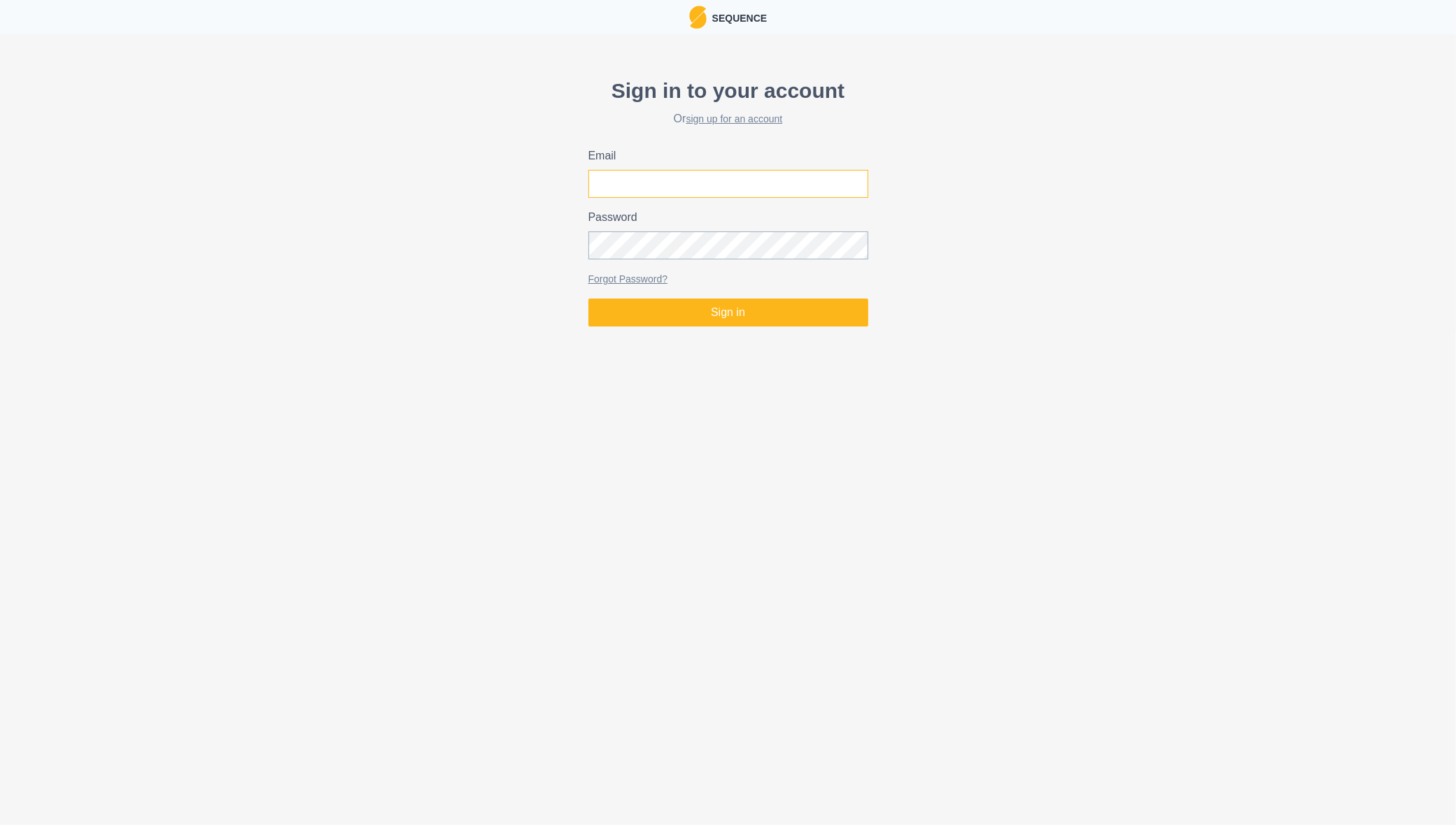
click at [670, 180] on input "Email" at bounding box center [728, 184] width 280 height 28
type input "niggemyer_17@hotmail.com"
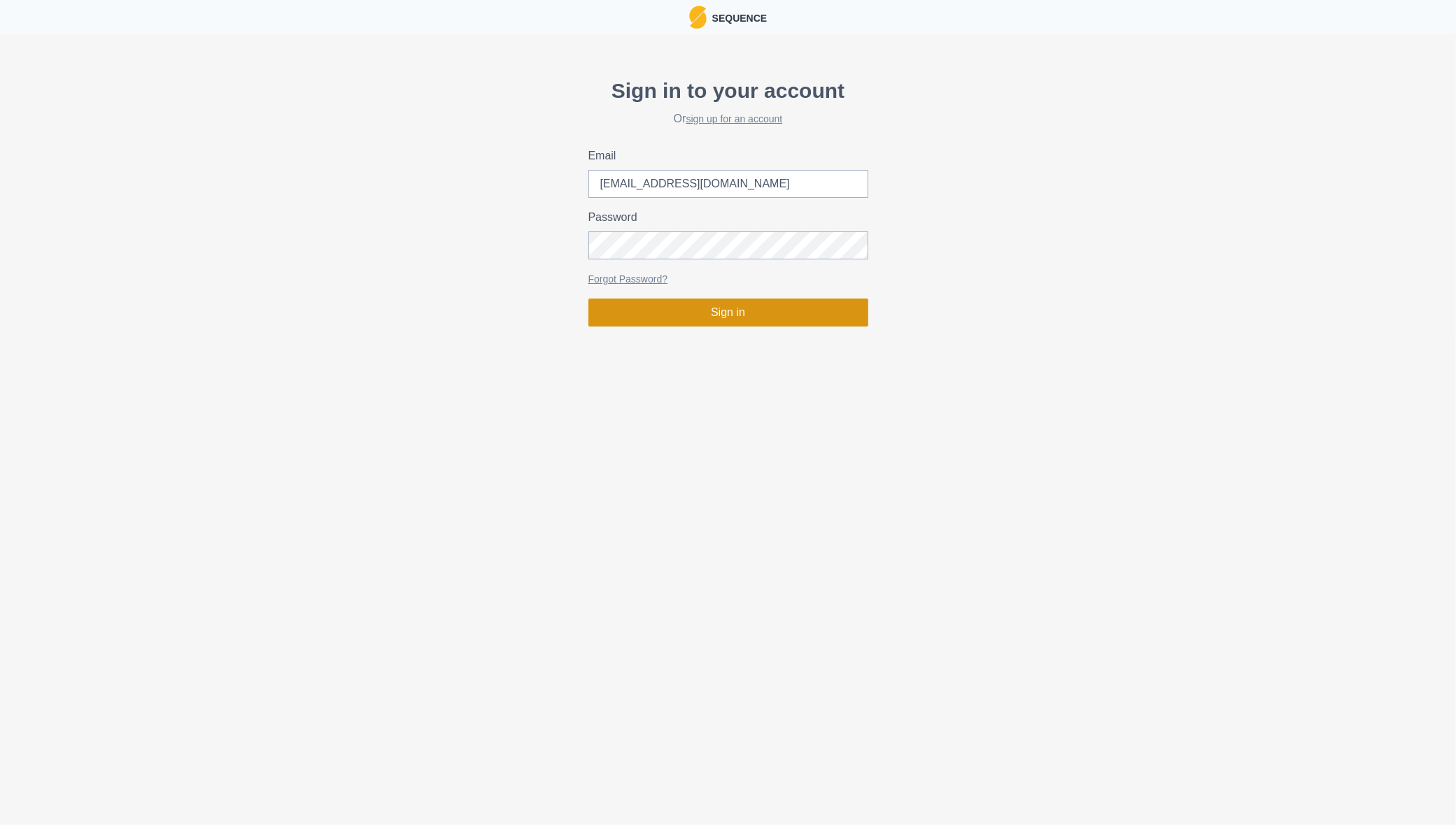
click at [721, 306] on button "Sign in" at bounding box center [728, 313] width 280 height 28
click at [738, 231] on div "Password" at bounding box center [728, 234] width 280 height 51
click at [588, 299] on button "Sign in" at bounding box center [728, 313] width 280 height 28
click at [399, 245] on div "Sign in to your account Or sign up for an account Email niggemyer_17@hotmail.co…" at bounding box center [728, 201] width 1456 height 263
click at [588, 299] on button "Sign in" at bounding box center [728, 313] width 280 height 28
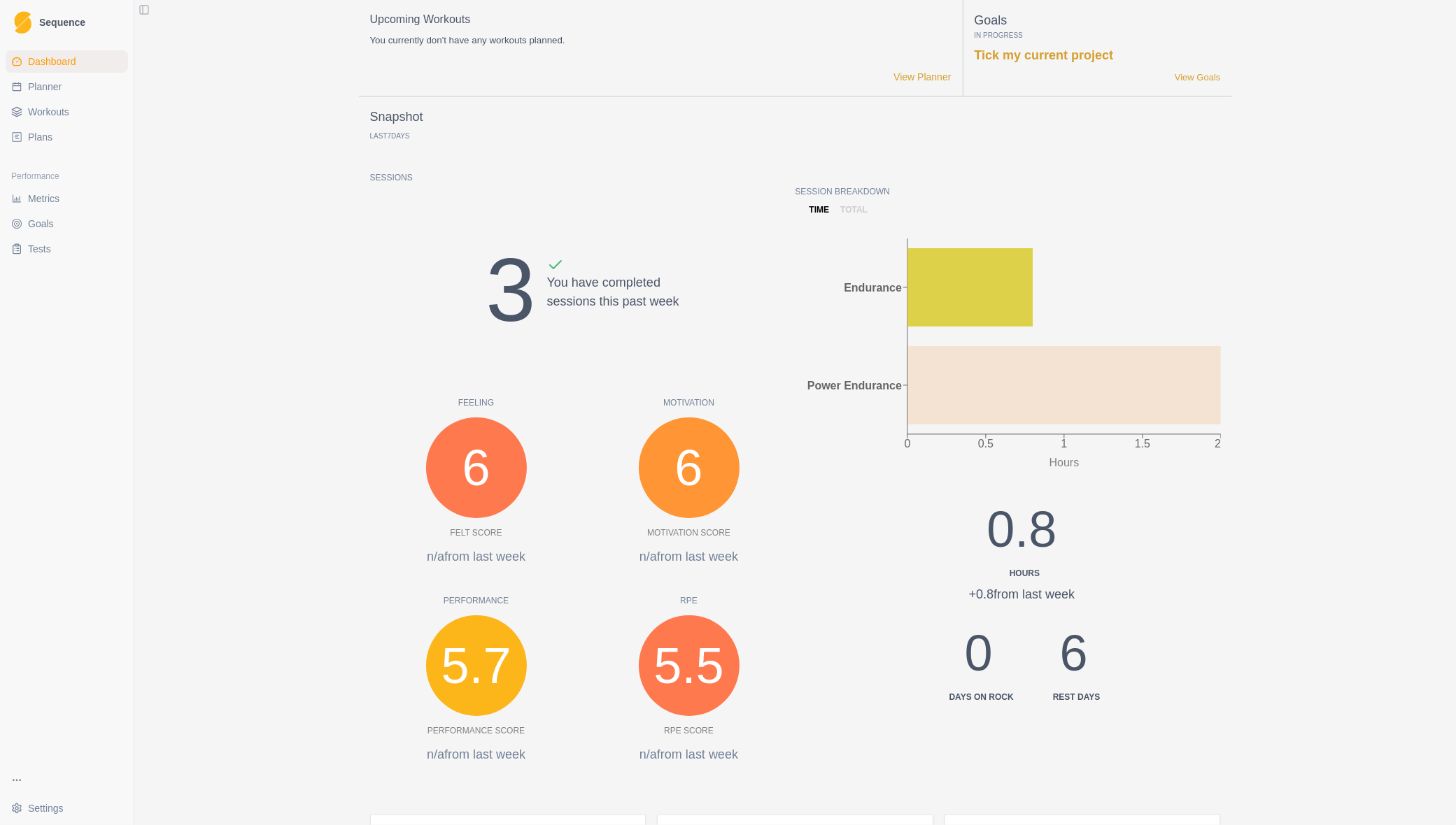
click at [58, 84] on span "Planner" at bounding box center [45, 87] width 34 height 14
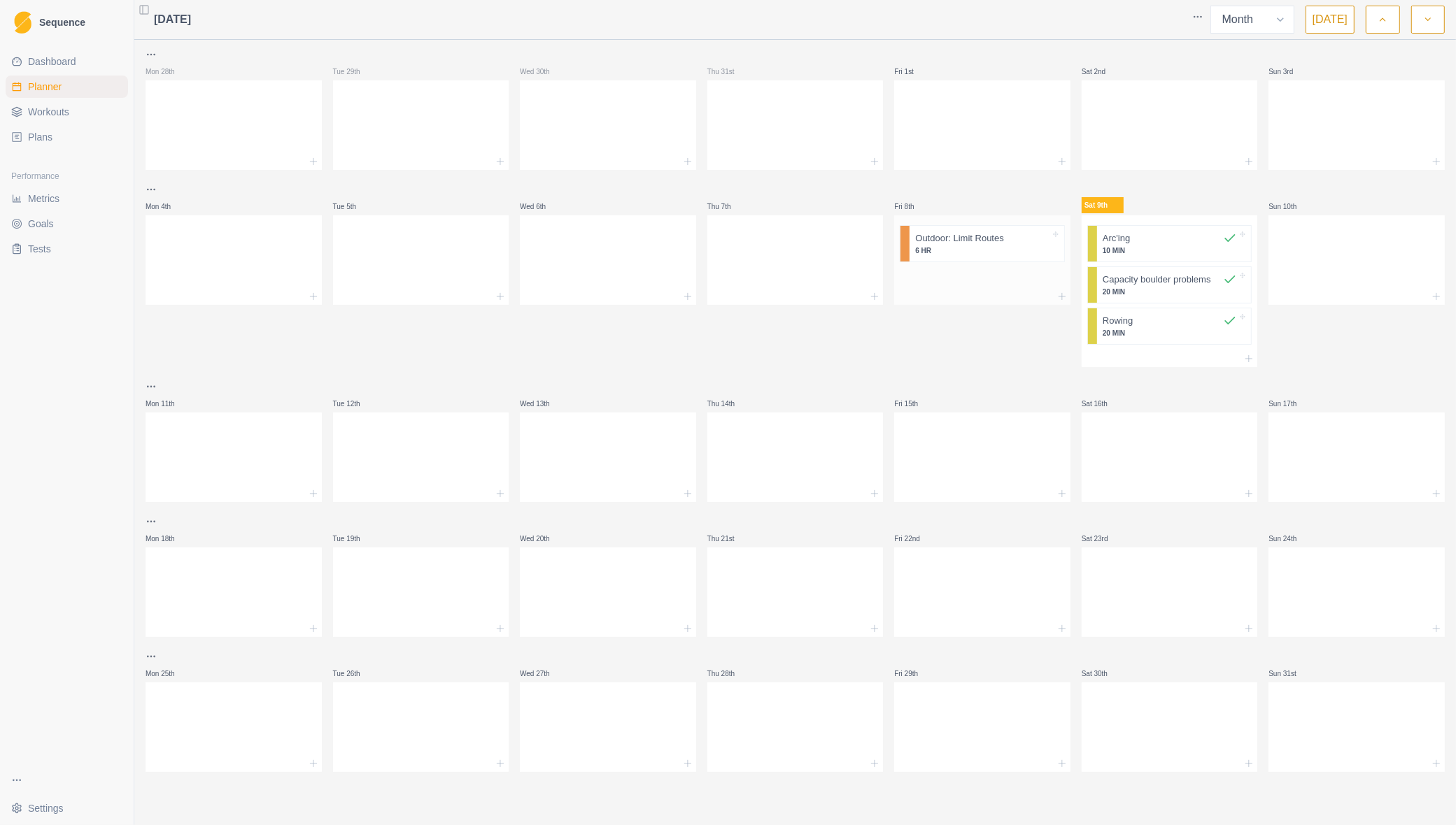
click at [1047, 248] on p "6 HR" at bounding box center [982, 250] width 135 height 11
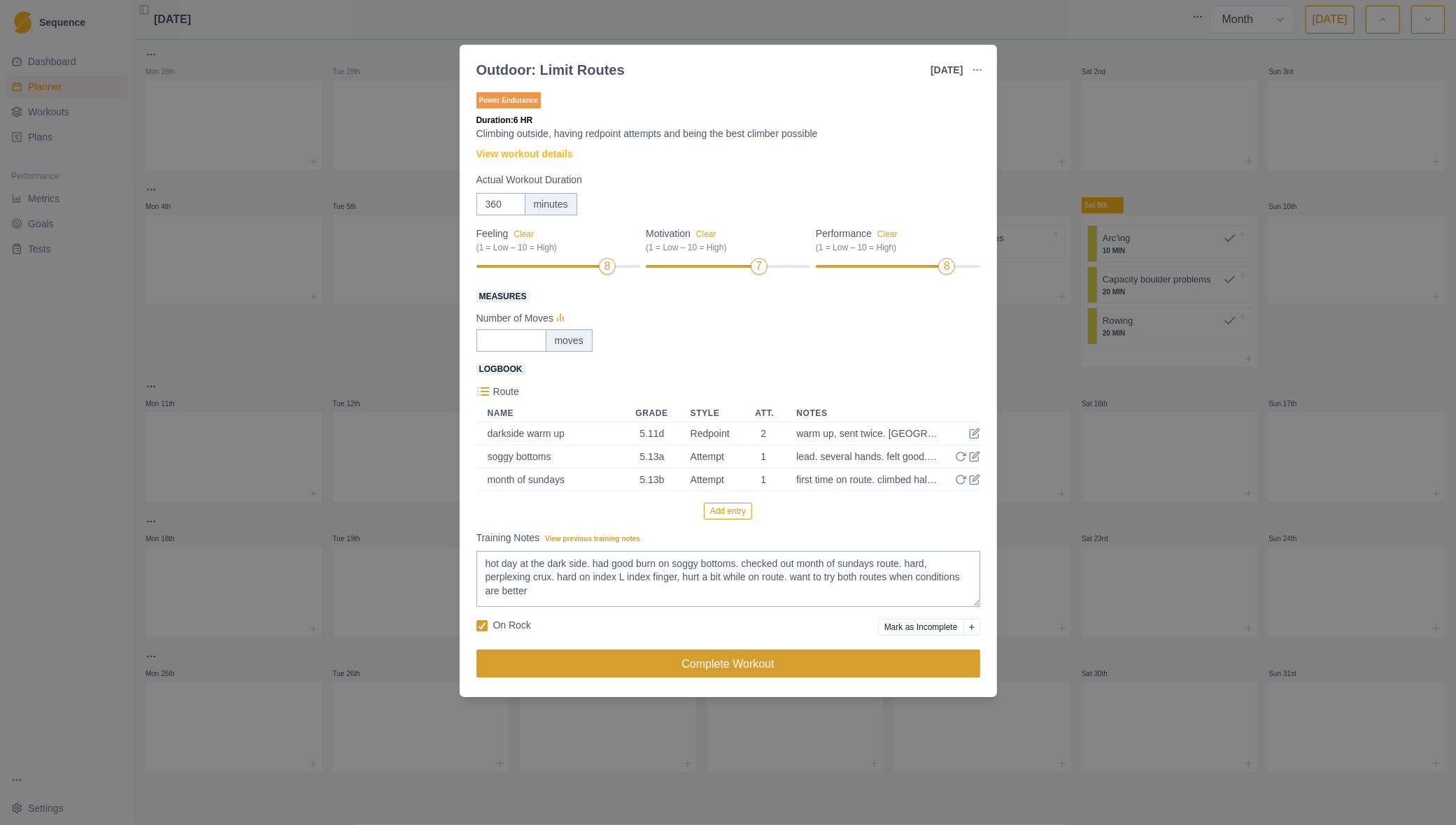
click at [732, 663] on button "Complete Workout" at bounding box center [728, 664] width 503 height 28
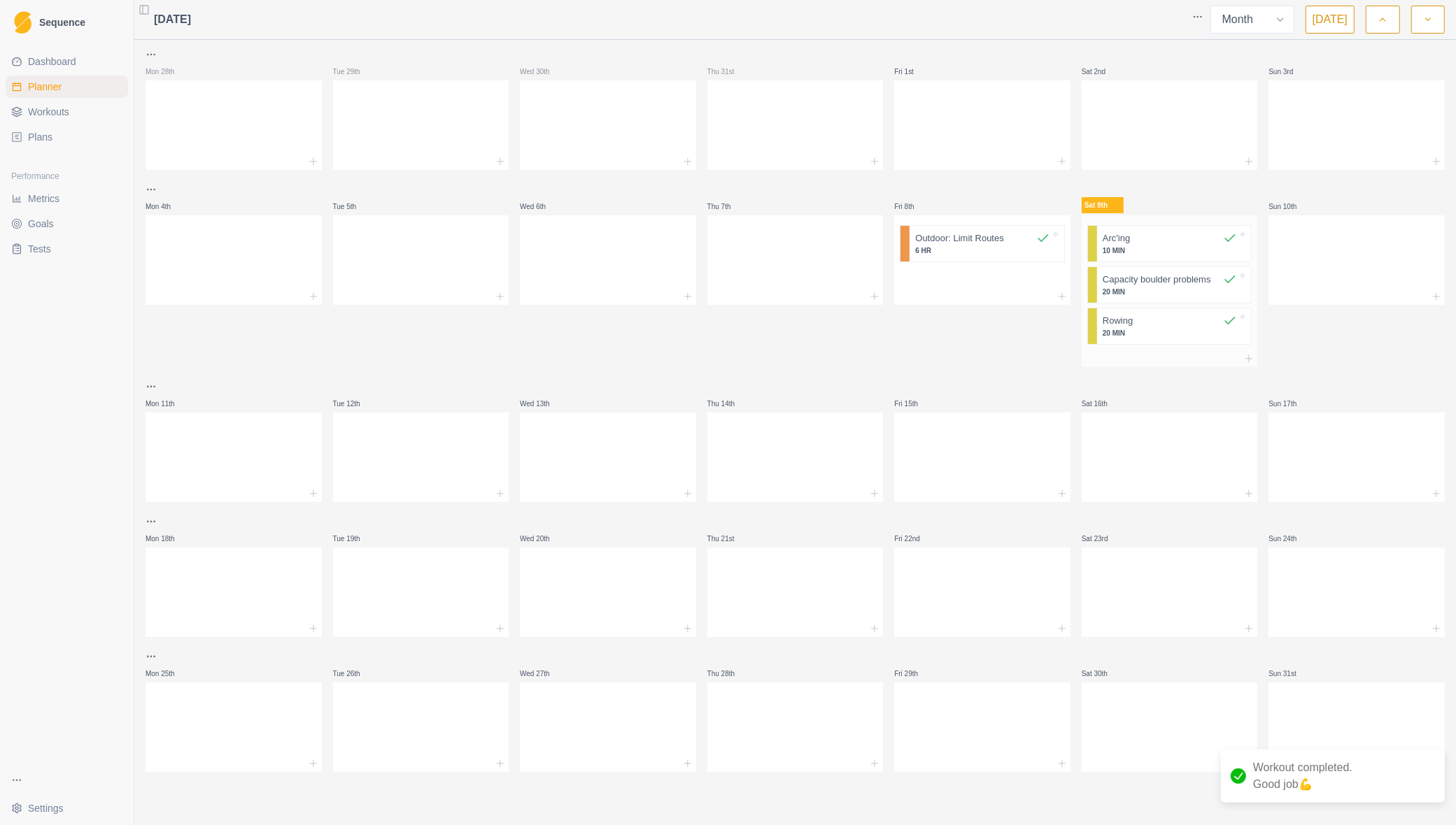
click at [1152, 219] on div "Arc'ing 10 MIN Capacity boulder problems 20 MIN Rowing 20 MIN" at bounding box center [1169, 282] width 176 height 135
click at [1093, 201] on p "Sat 9th" at bounding box center [1102, 205] width 42 height 16
click at [1282, 13] on select "Week Month" at bounding box center [1253, 20] width 84 height 28
select select "week"
click at [1213, 6] on select "Week Month" at bounding box center [1253, 20] width 84 height 28
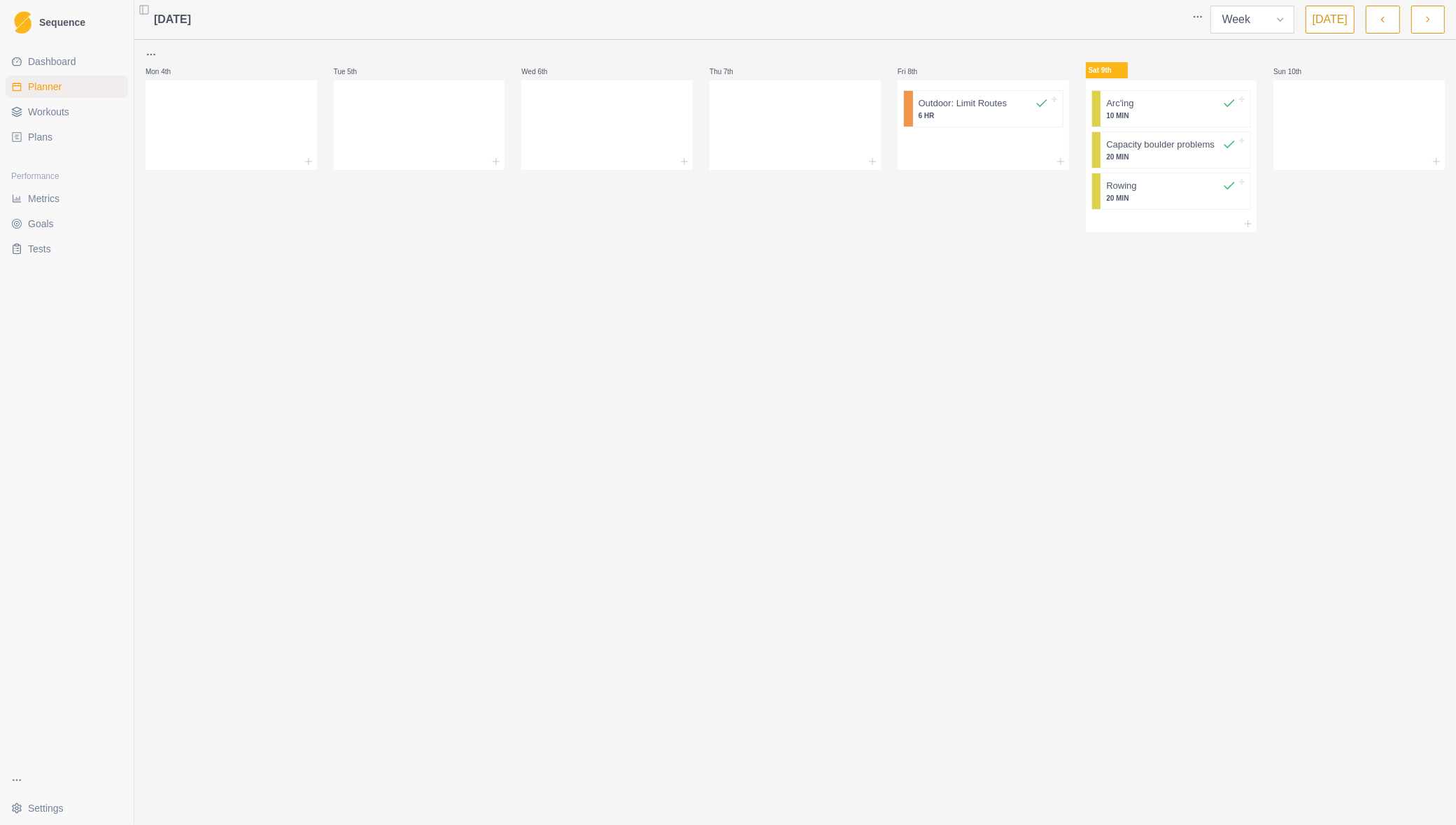
click at [1264, 20] on select "Week Month" at bounding box center [1253, 20] width 84 height 28
click at [1318, 20] on button "Today" at bounding box center [1329, 20] width 49 height 28
click at [1285, 18] on select "Week Month" at bounding box center [1253, 20] width 84 height 28
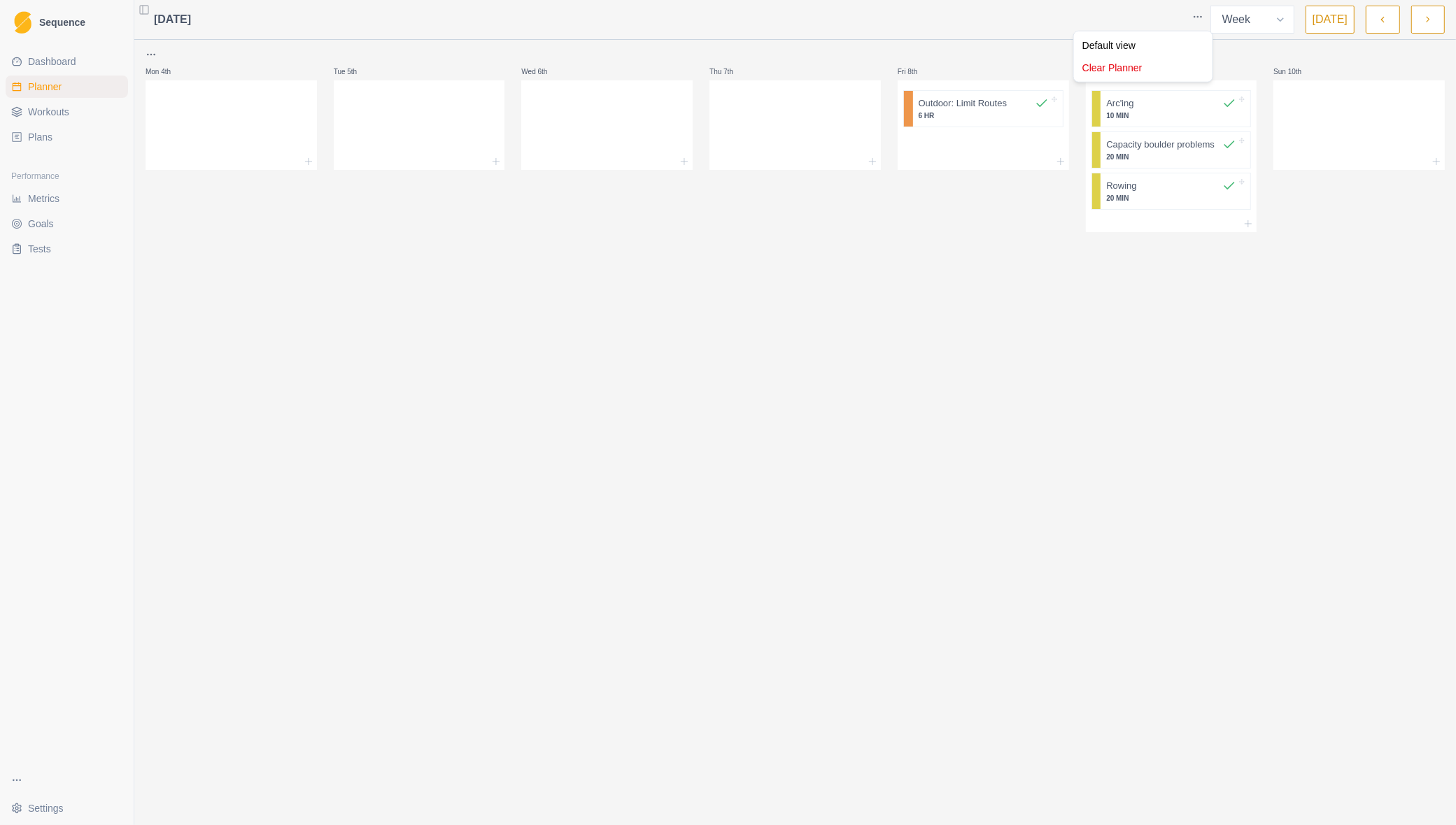
click at [1202, 14] on html "Sequence Dashboard Planner Workouts Plans Performance Metrics Goals Tests Setti…" at bounding box center [728, 412] width 1456 height 825
click at [1119, 47] on div "Default view" at bounding box center [1142, 45] width 133 height 22
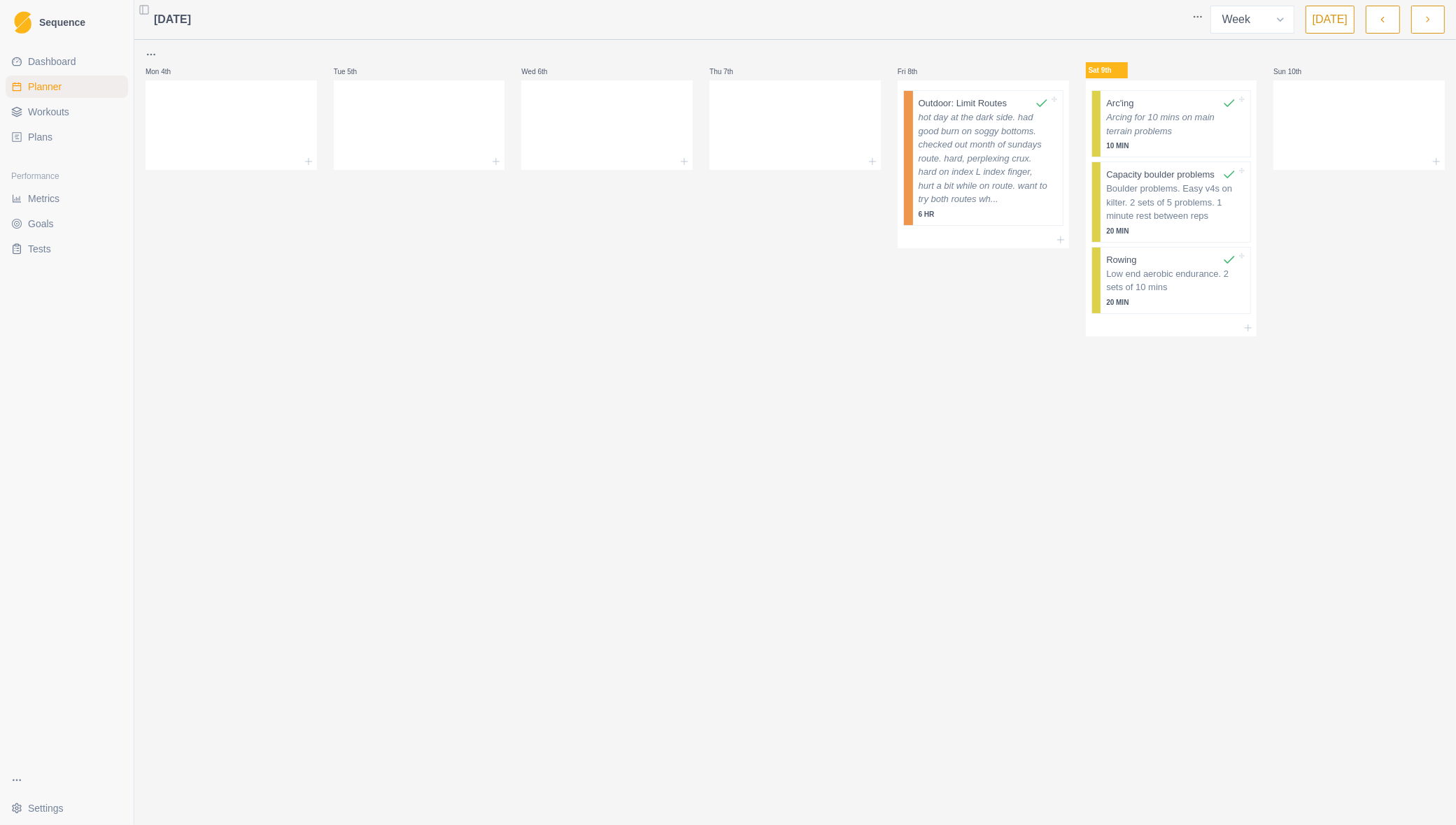
click at [145, 4] on button "Toggle Sidebar" at bounding box center [145, 10] width 20 height 20
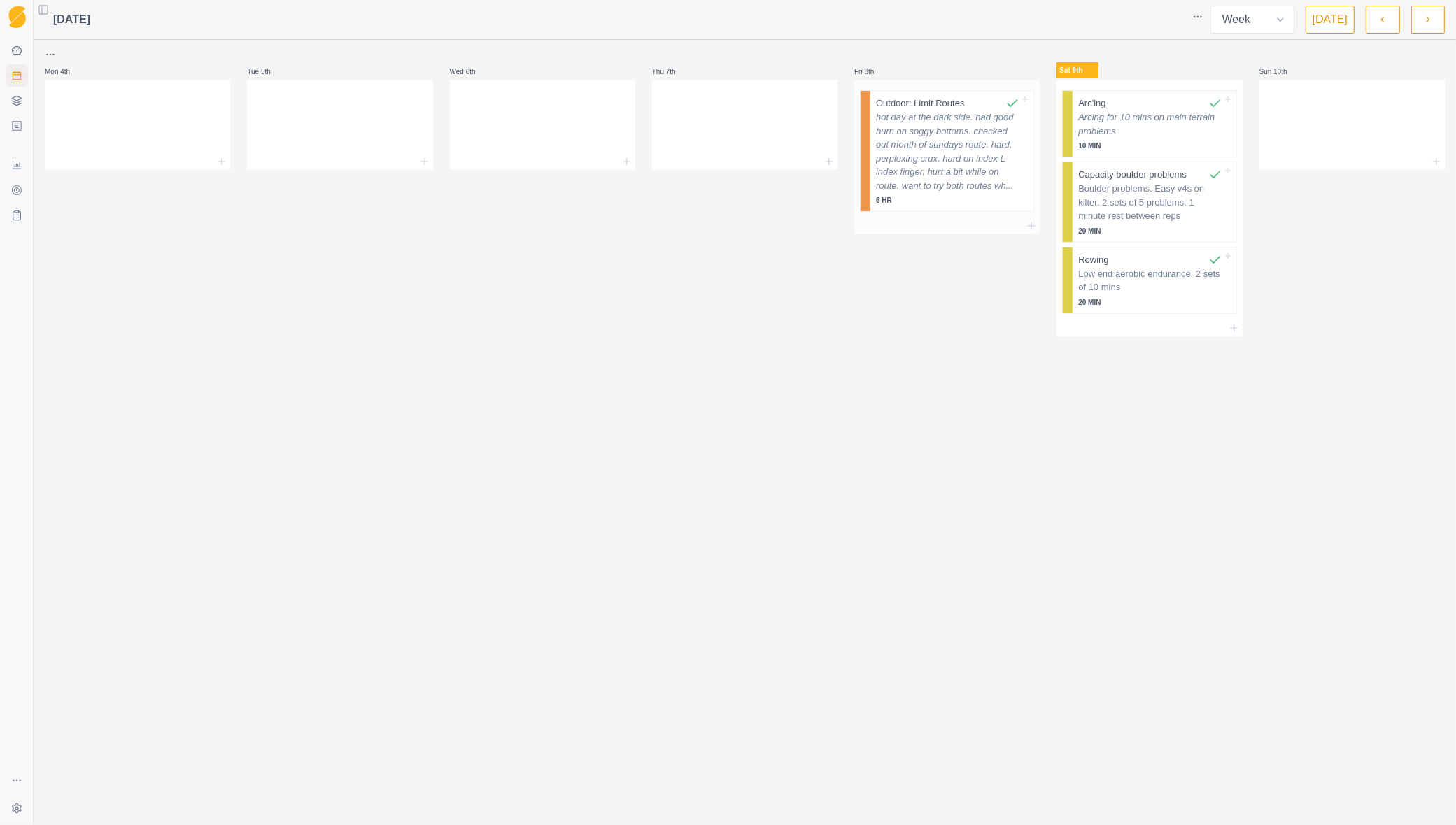
click at [973, 182] on p "hot day at the dark side. had good burn on soggy bottoms. checked out month of …" at bounding box center [948, 151] width 144 height 82
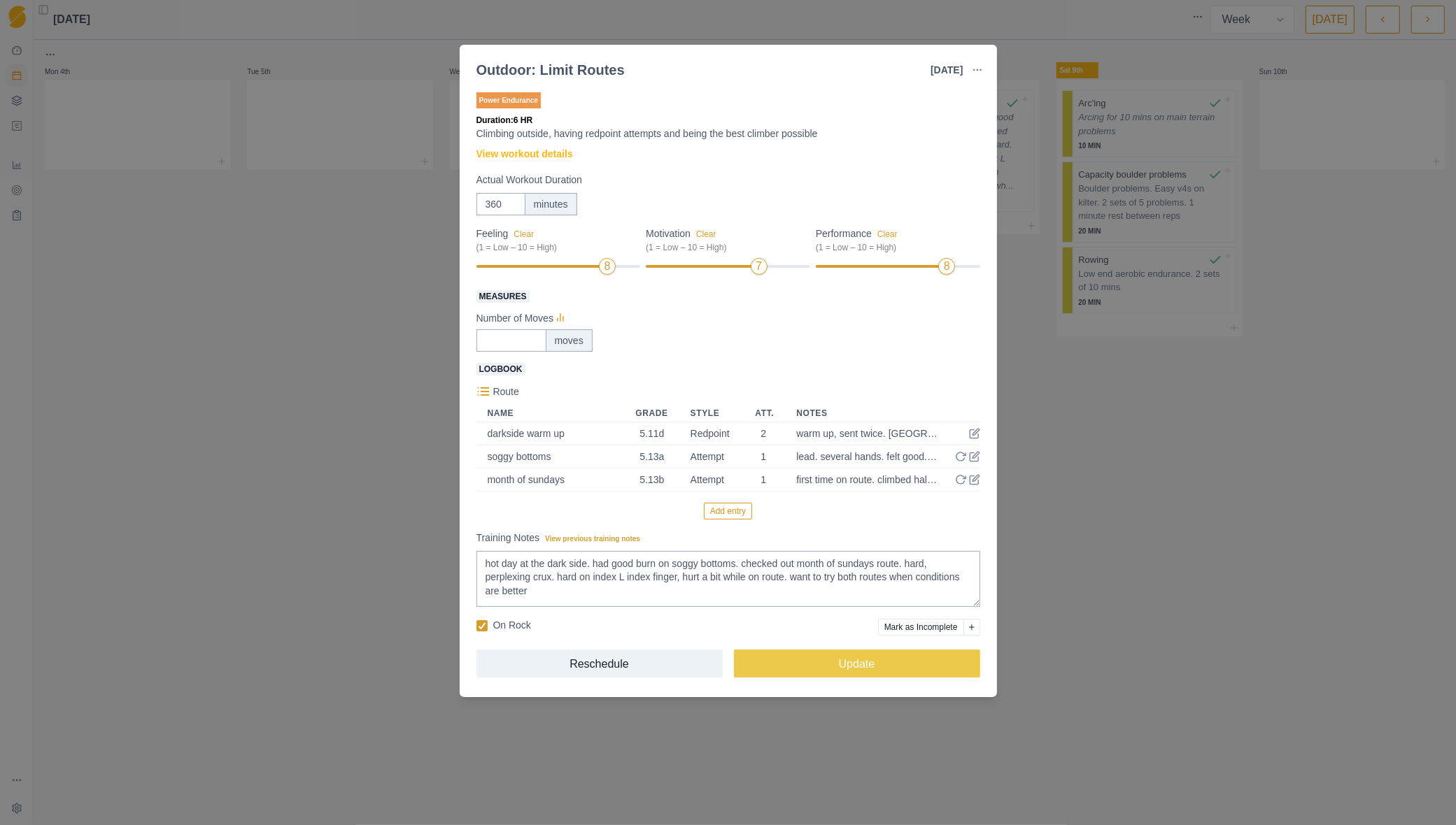
click at [968, 68] on button "button" at bounding box center [978, 70] width 28 height 28
drag, startPoint x: 868, startPoint y: 143, endPoint x: 857, endPoint y: 116, distance: 29.2
click at [857, 116] on p "Duration: 6 HR" at bounding box center [728, 120] width 503 height 13
click at [504, 394] on p "Route" at bounding box center [506, 392] width 26 height 15
click at [503, 372] on span "Logbook" at bounding box center [500, 369] width 49 height 13
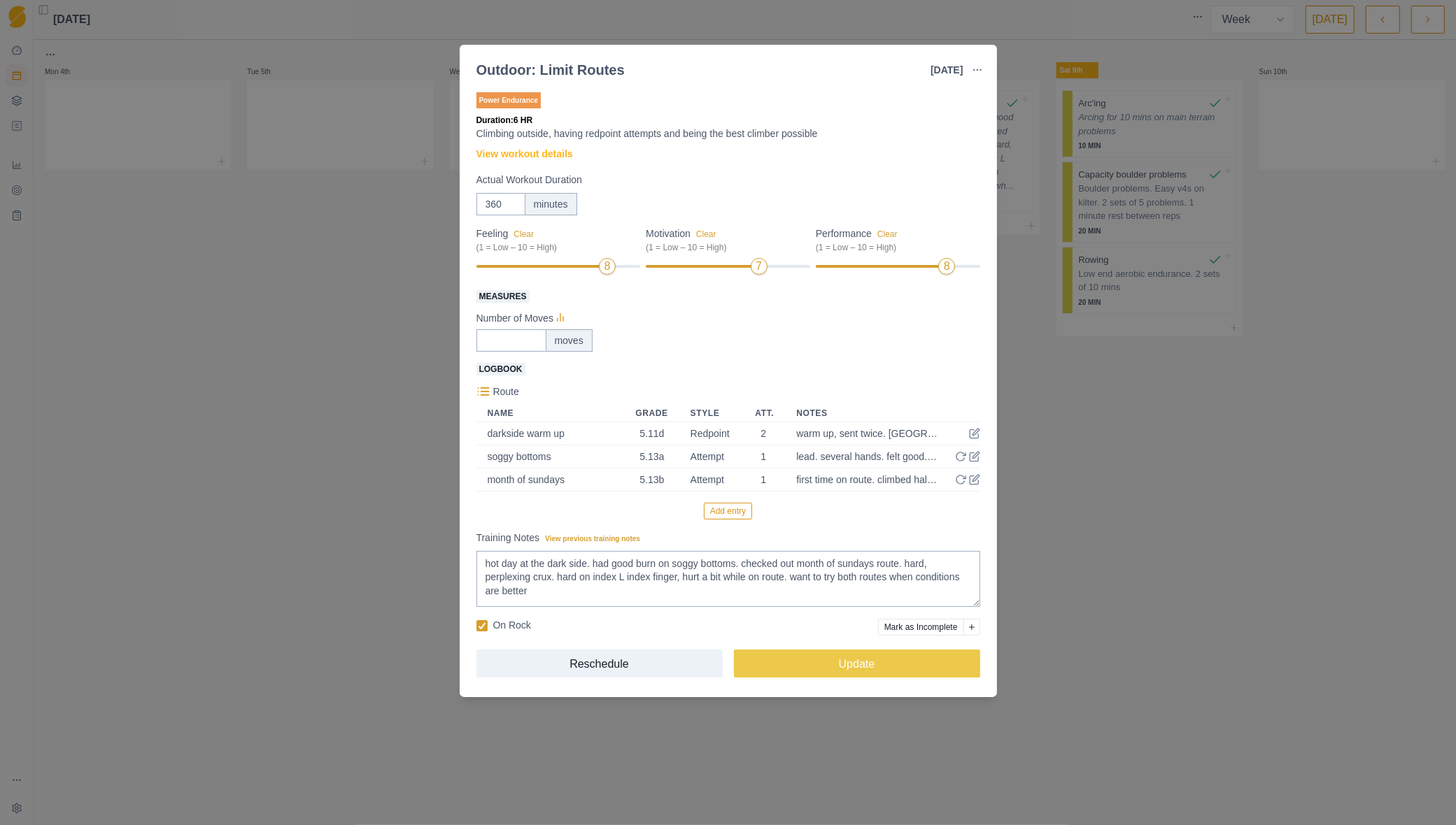
click at [491, 392] on div "Route" at bounding box center [728, 391] width 503 height 17
click at [485, 392] on icon at bounding box center [483, 392] width 14 height 14
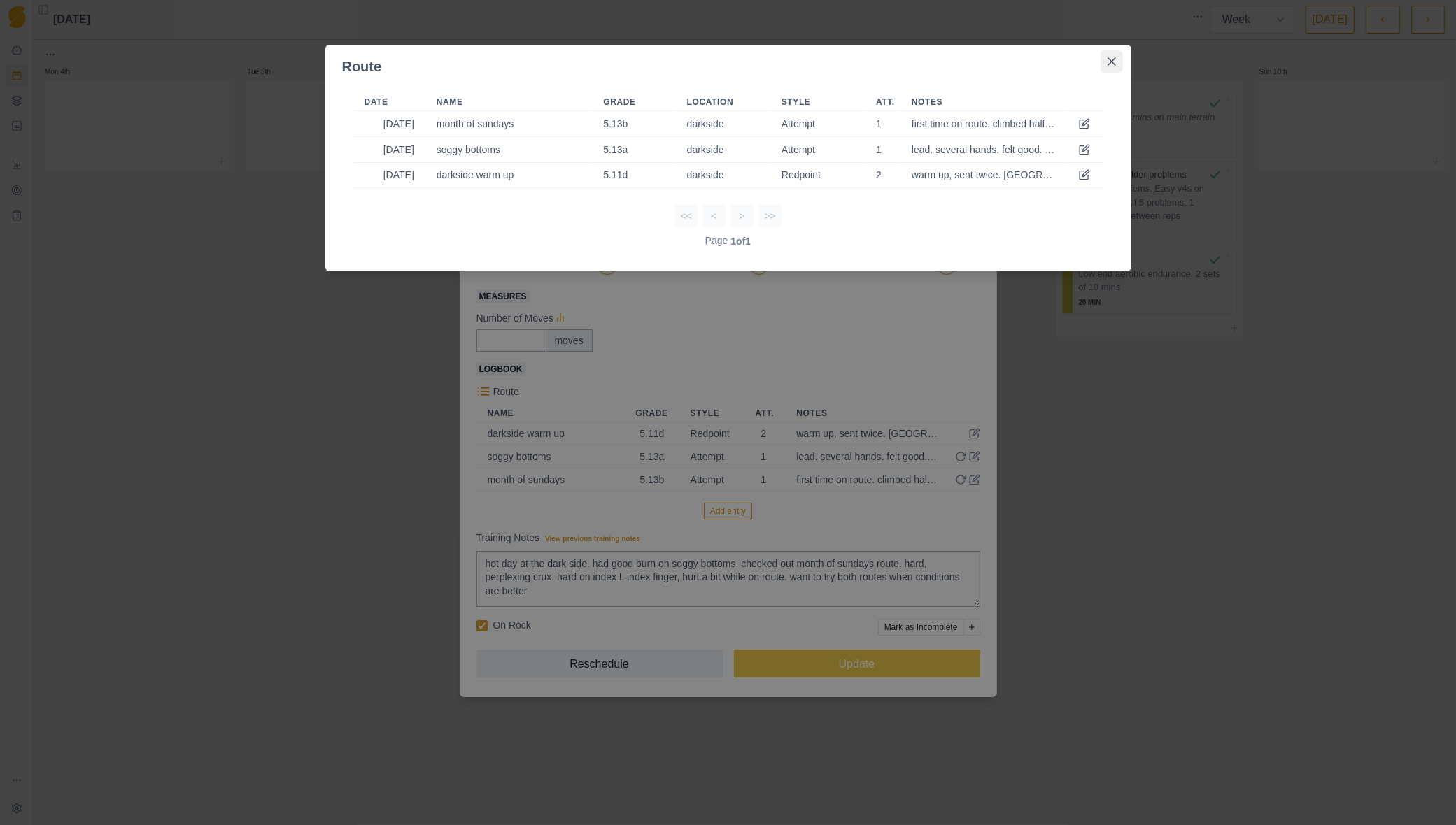
click at [1107, 63] on icon "Close" at bounding box center [1111, 62] width 8 height 8
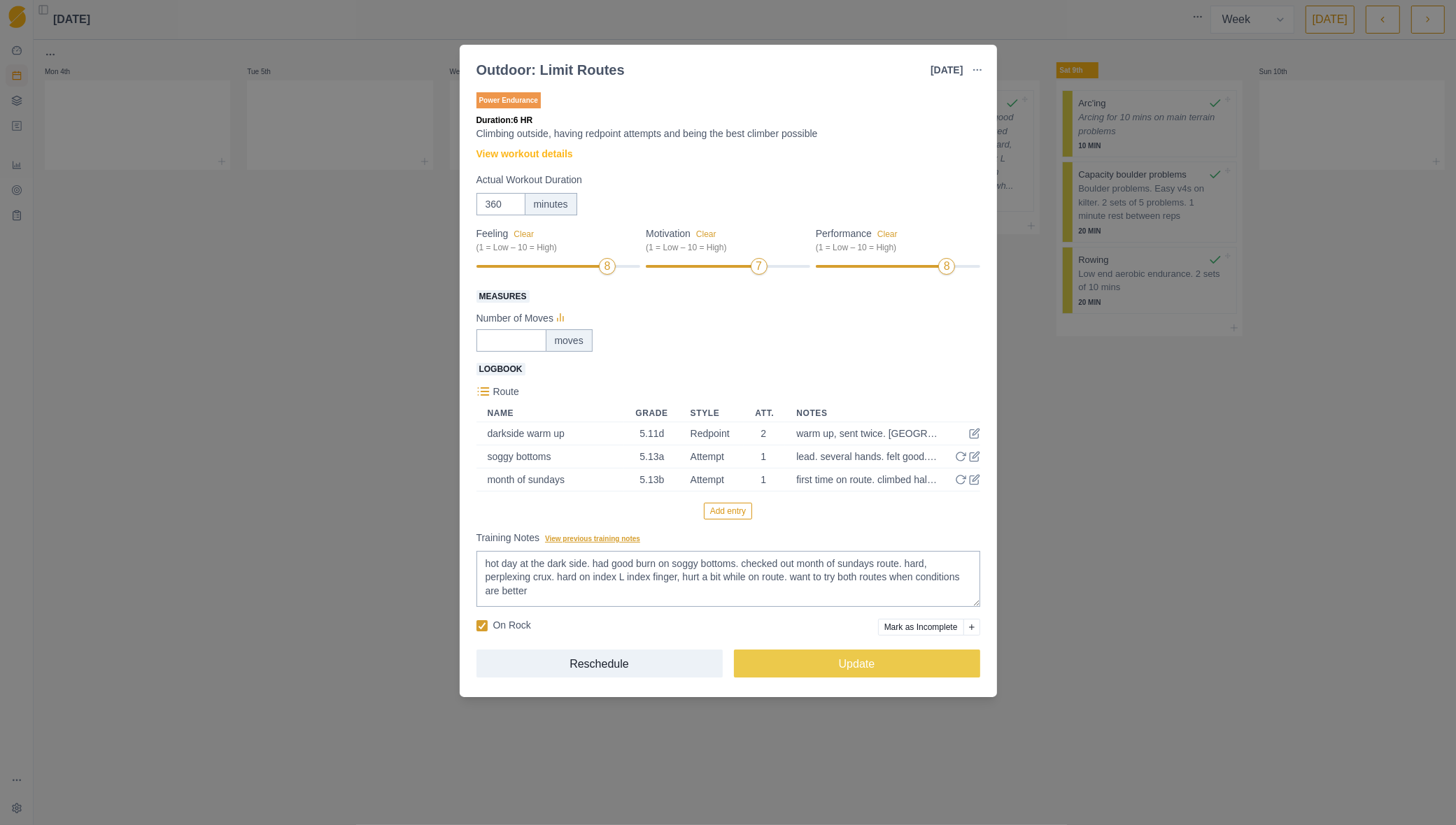
click at [603, 543] on span "View previous training notes" at bounding box center [592, 539] width 95 height 8
click at [603, 551] on textarea "hot day at the dark side. had good burn on soggy bottoms. checked out month of …" at bounding box center [728, 579] width 503 height 56
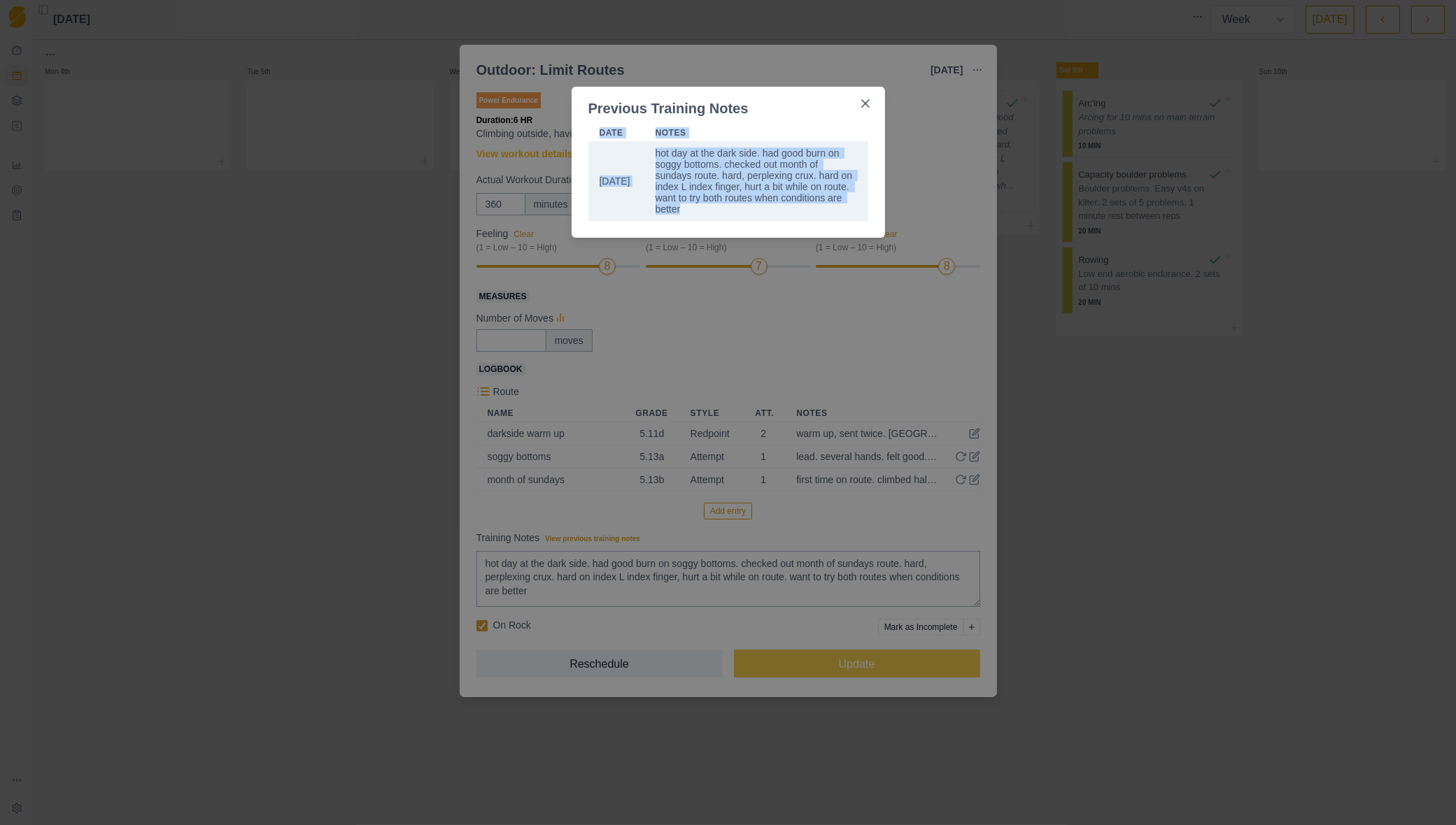
drag, startPoint x: 767, startPoint y: 99, endPoint x: 778, endPoint y: 212, distance: 113.5
click at [778, 212] on section "Previous Training Notes Date Notes Aug 8 hot day at the dark side. had good bur…" at bounding box center [728, 162] width 314 height 151
click at [858, 99] on button "Close" at bounding box center [865, 104] width 22 height 22
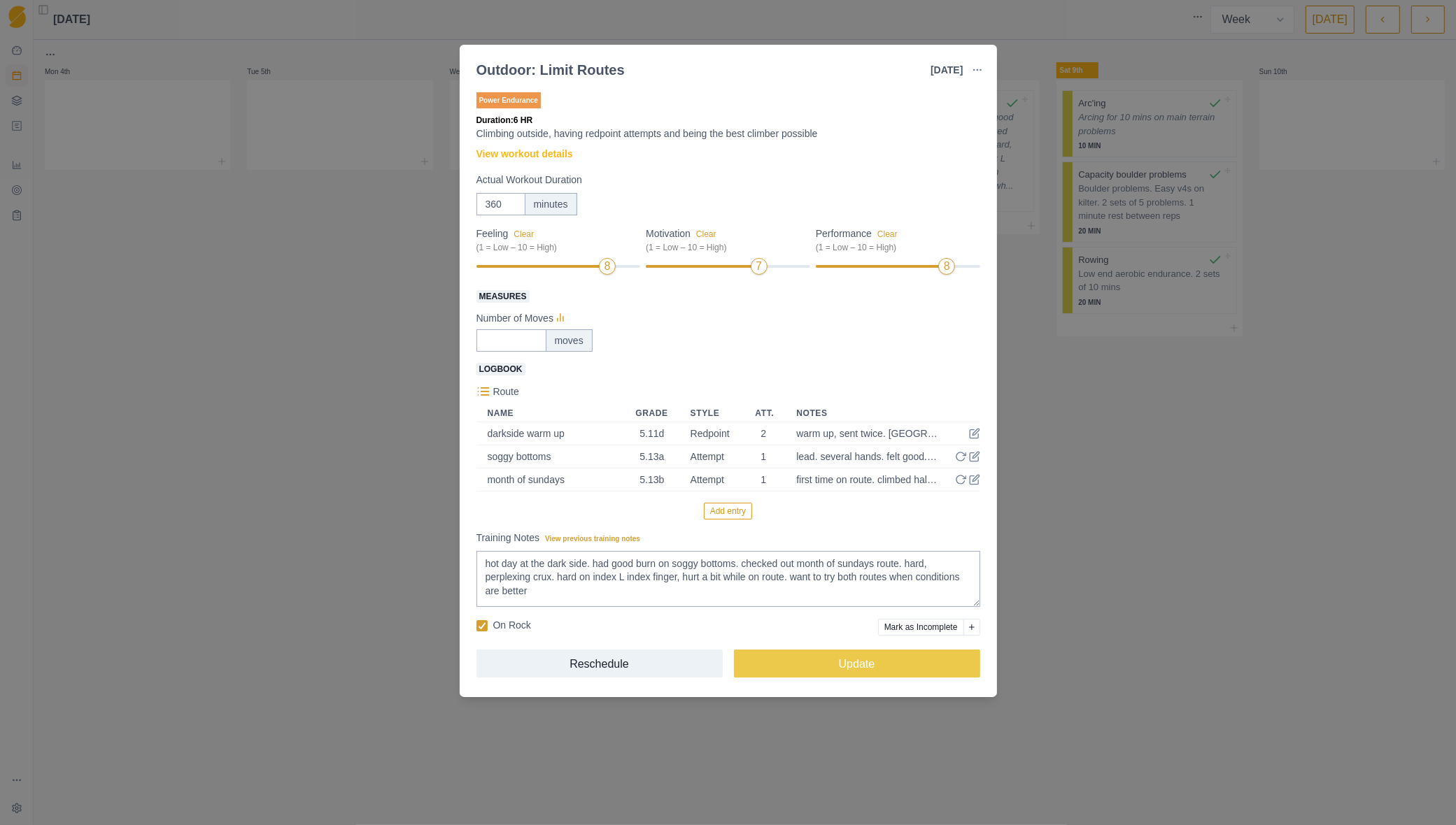
click at [611, 514] on div "Add entry" at bounding box center [728, 511] width 503 height 17
click at [722, 510] on button "Add entry" at bounding box center [728, 511] width 48 height 17
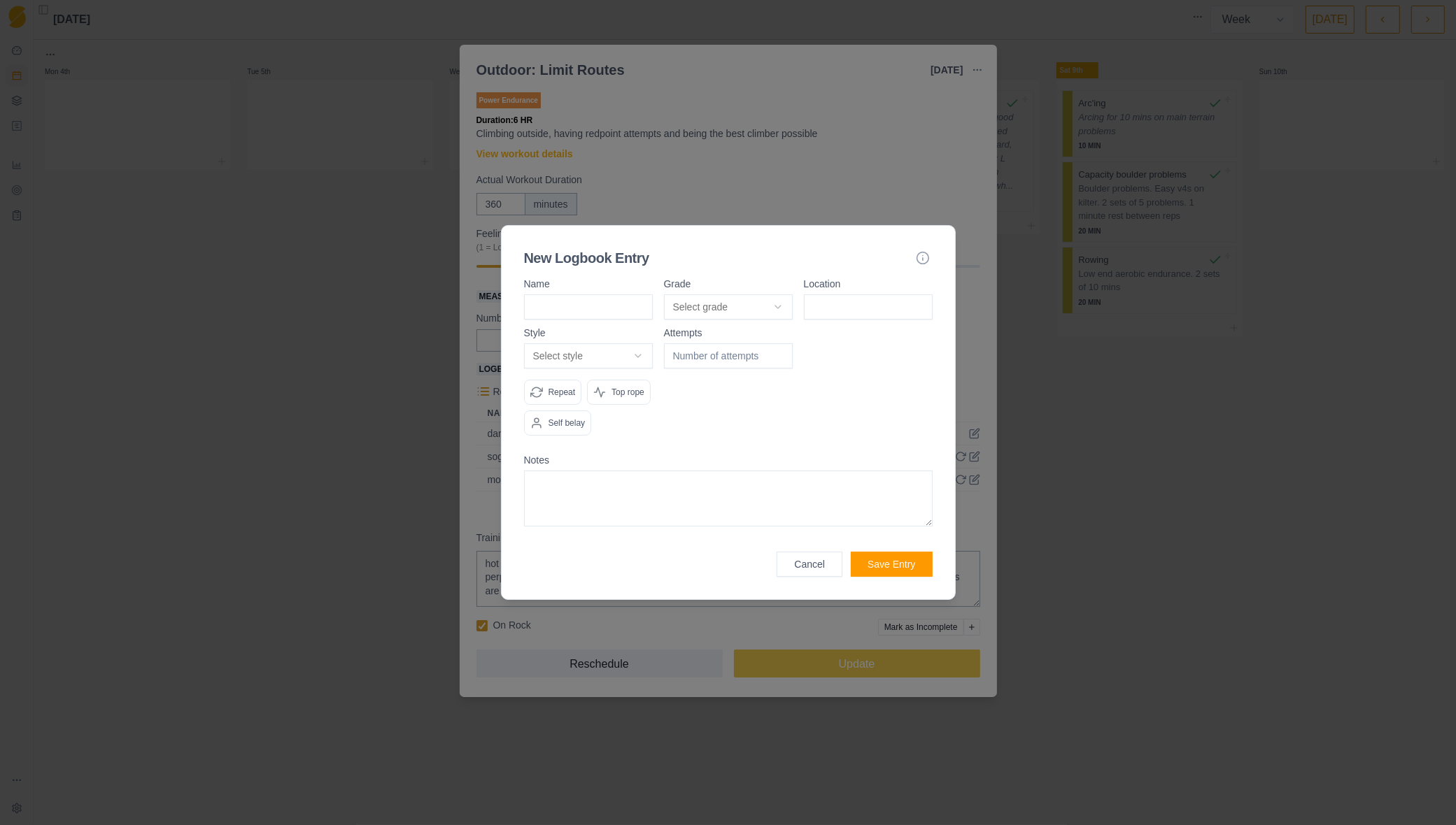
click at [792, 569] on button "Cancel" at bounding box center [809, 564] width 66 height 25
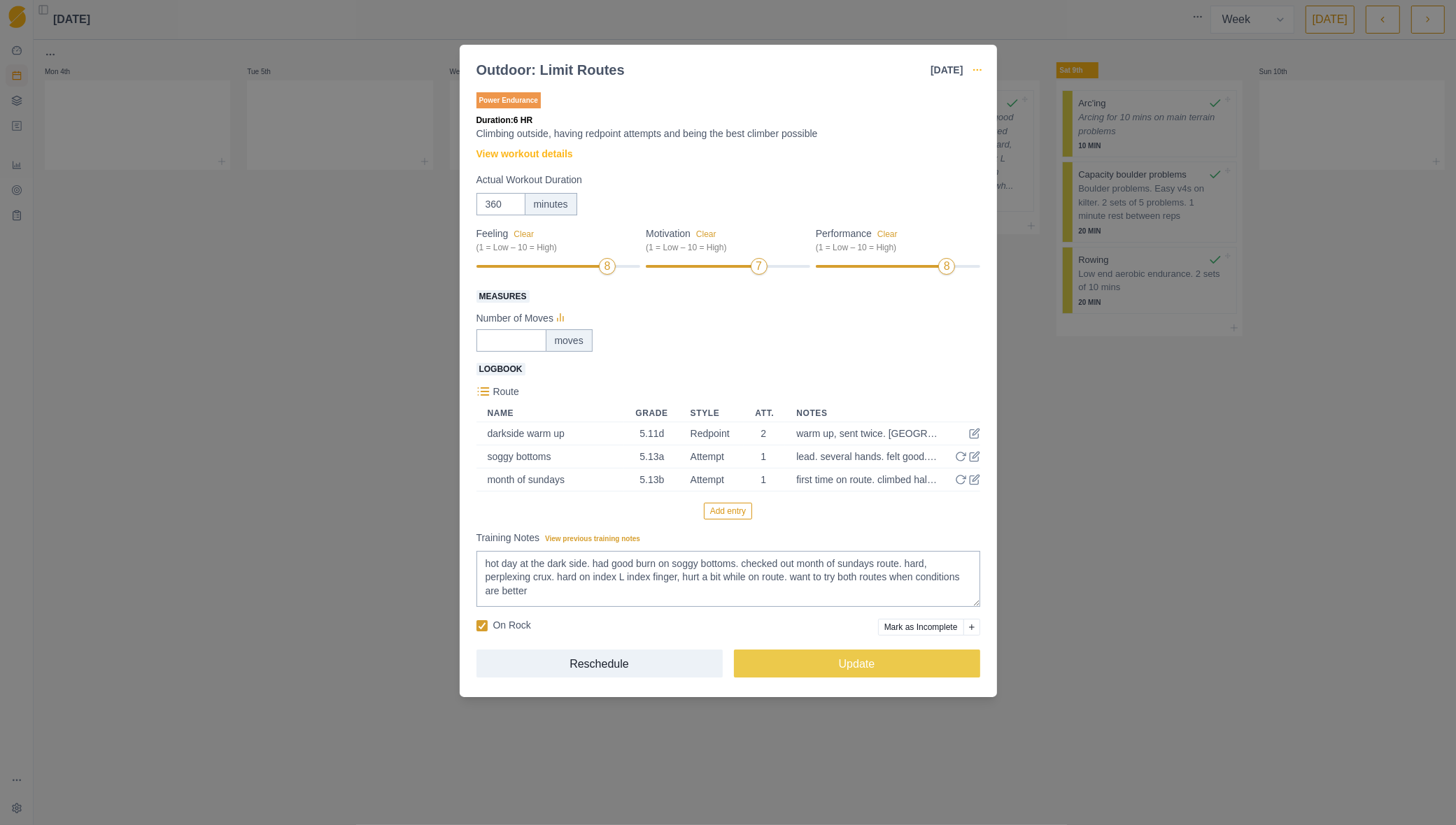
click at [977, 70] on circle "button" at bounding box center [977, 70] width 1 height 1
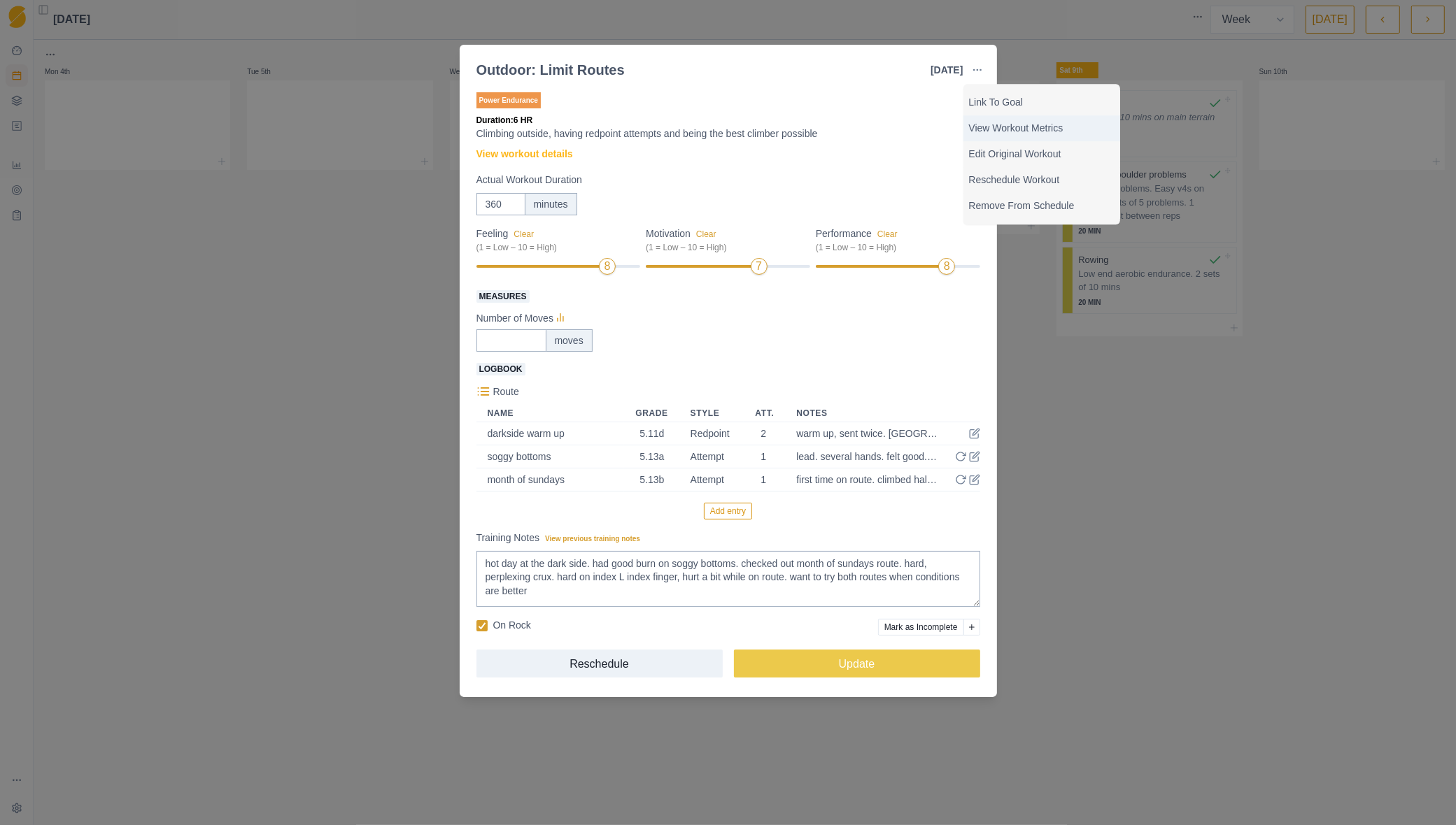
click at [1005, 130] on p "View Workout Metrics" at bounding box center [1041, 128] width 146 height 15
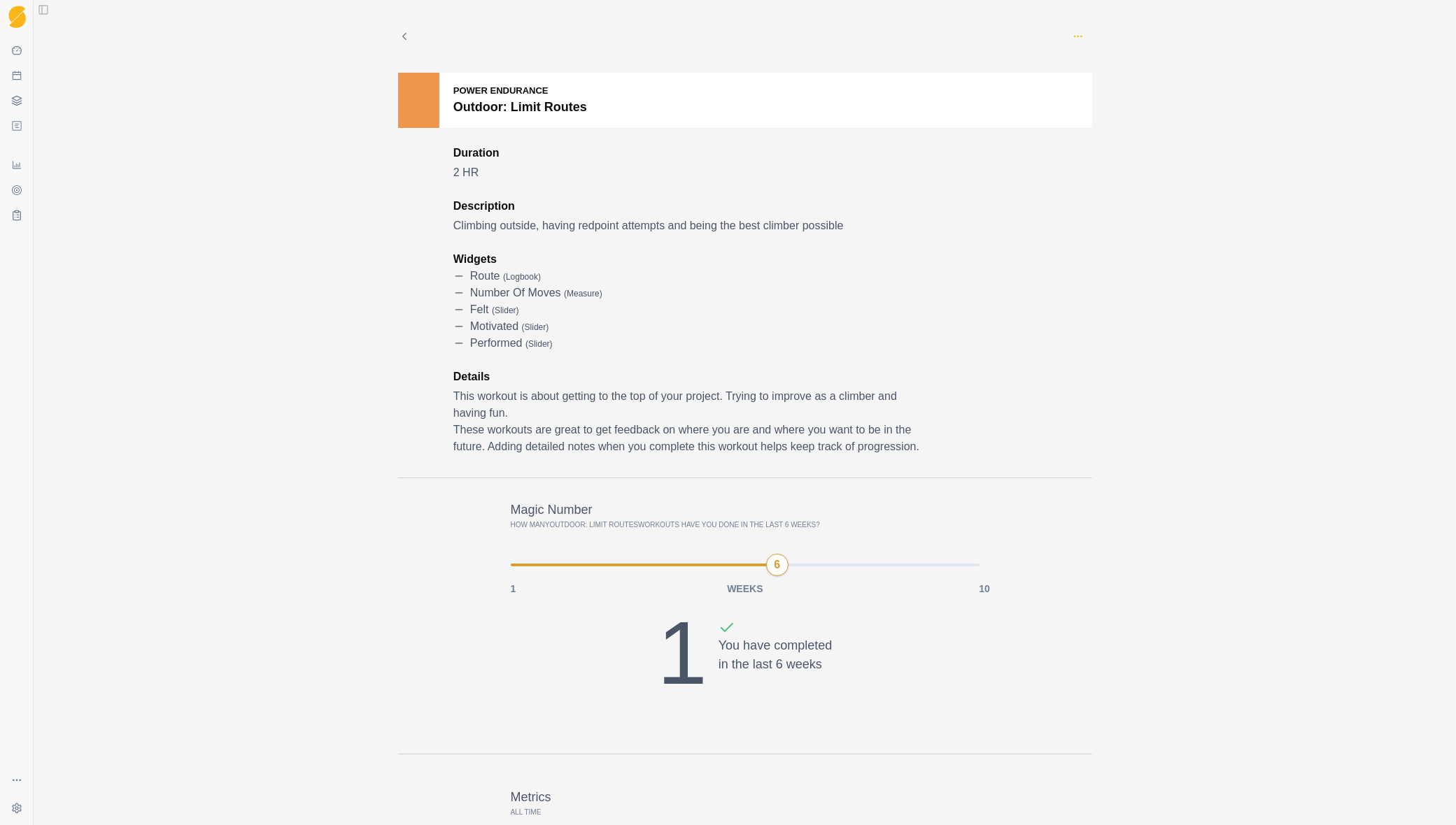
click at [1072, 34] on icon "button" at bounding box center [1077, 36] width 11 height 11
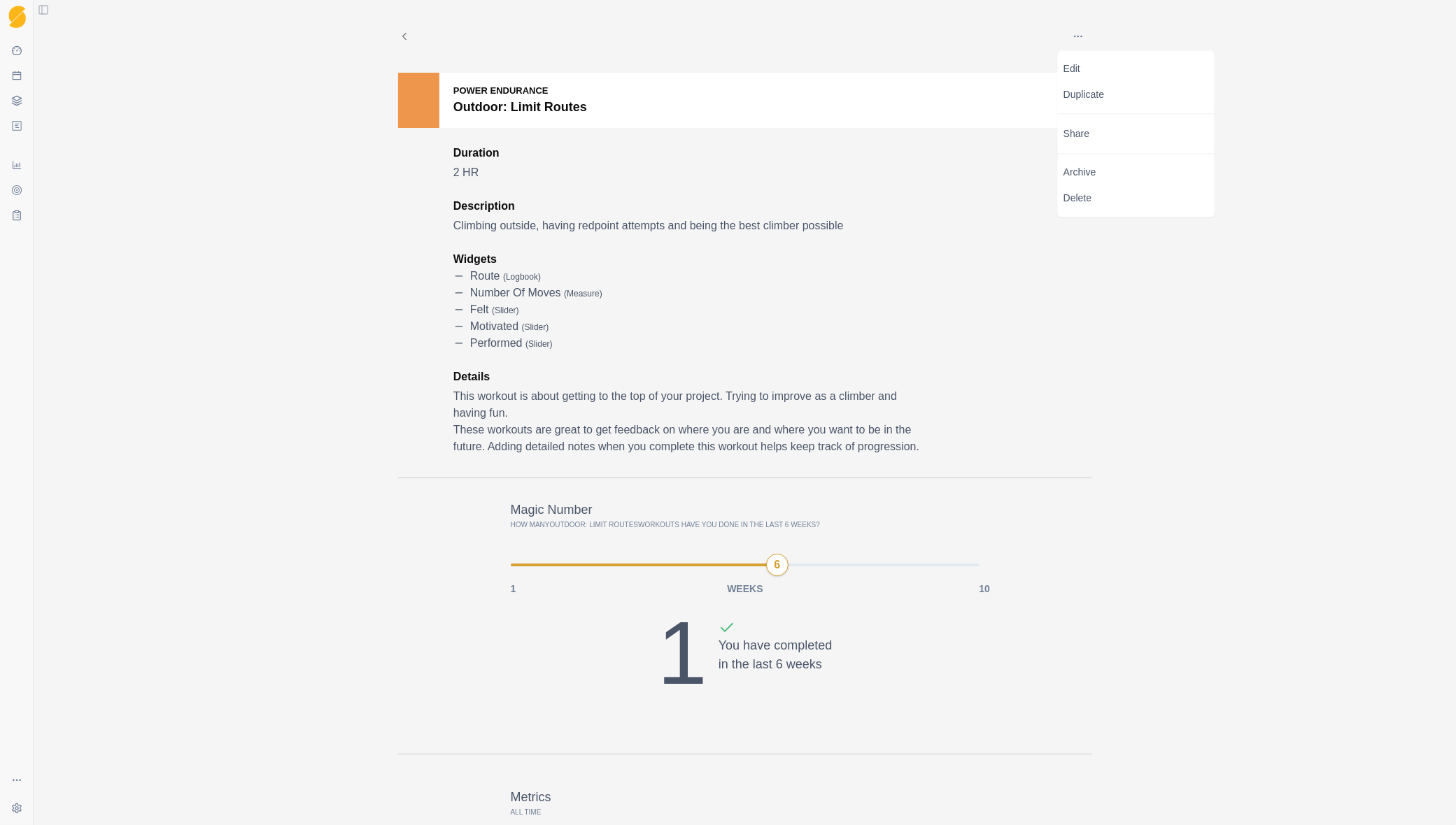
drag, startPoint x: 666, startPoint y: 266, endPoint x: 680, endPoint y: 266, distance: 14.0
click at [671, 268] on div "Route ( logbook )" at bounding box center [688, 276] width 468 height 17
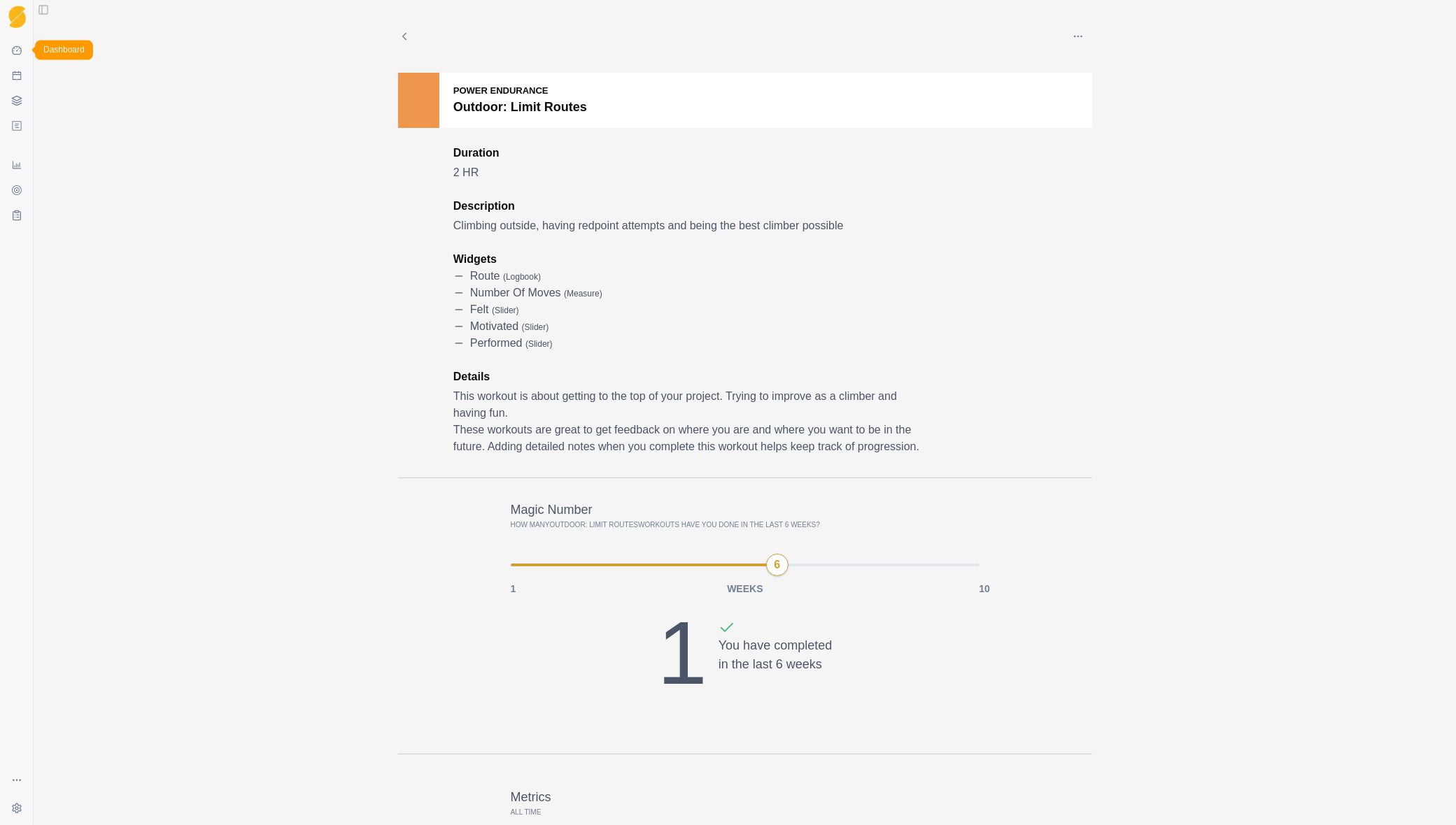
click at [21, 50] on icon at bounding box center [17, 50] width 10 height 9
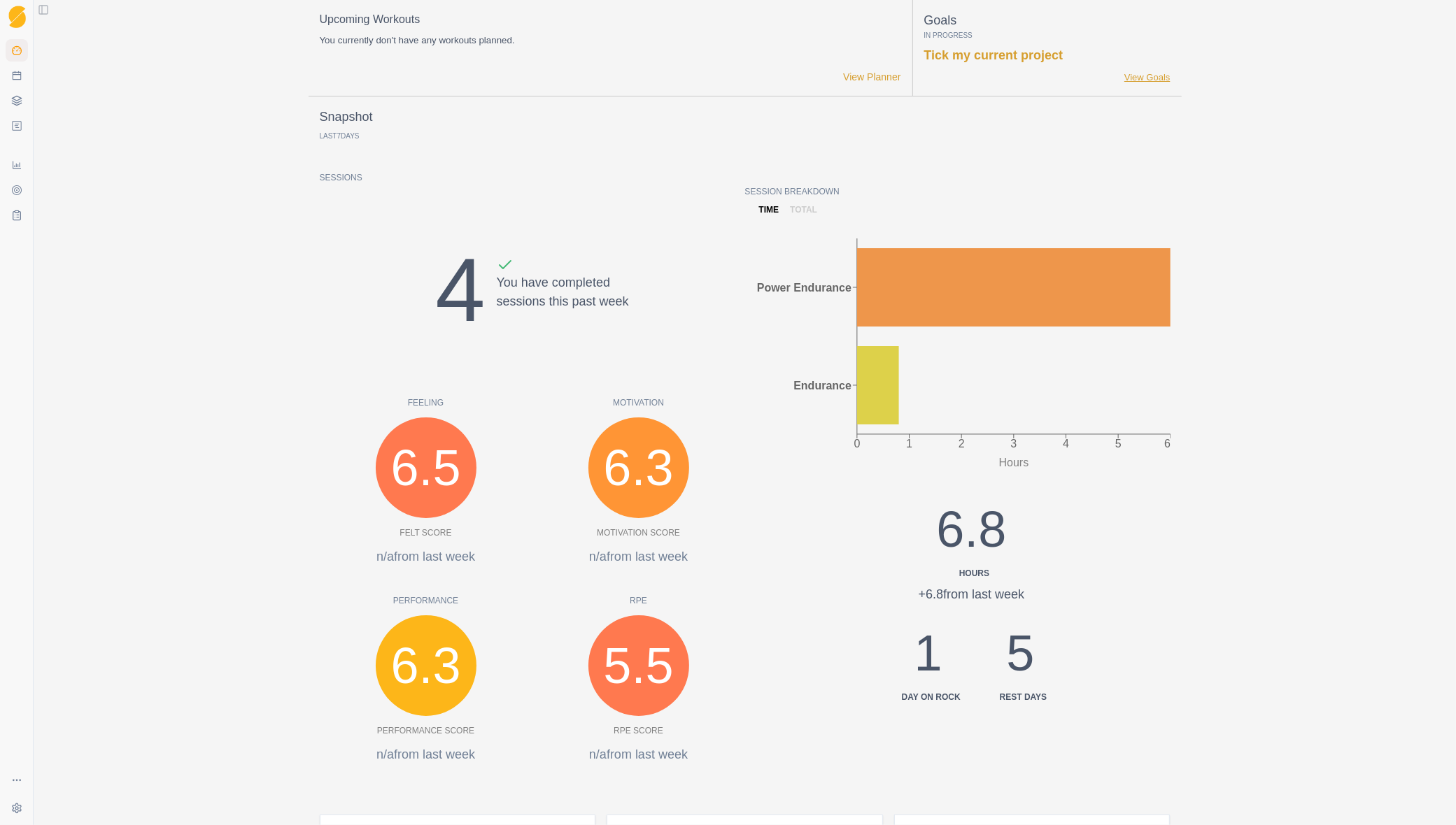
click at [1147, 79] on link "View Goals" at bounding box center [1147, 78] width 46 height 14
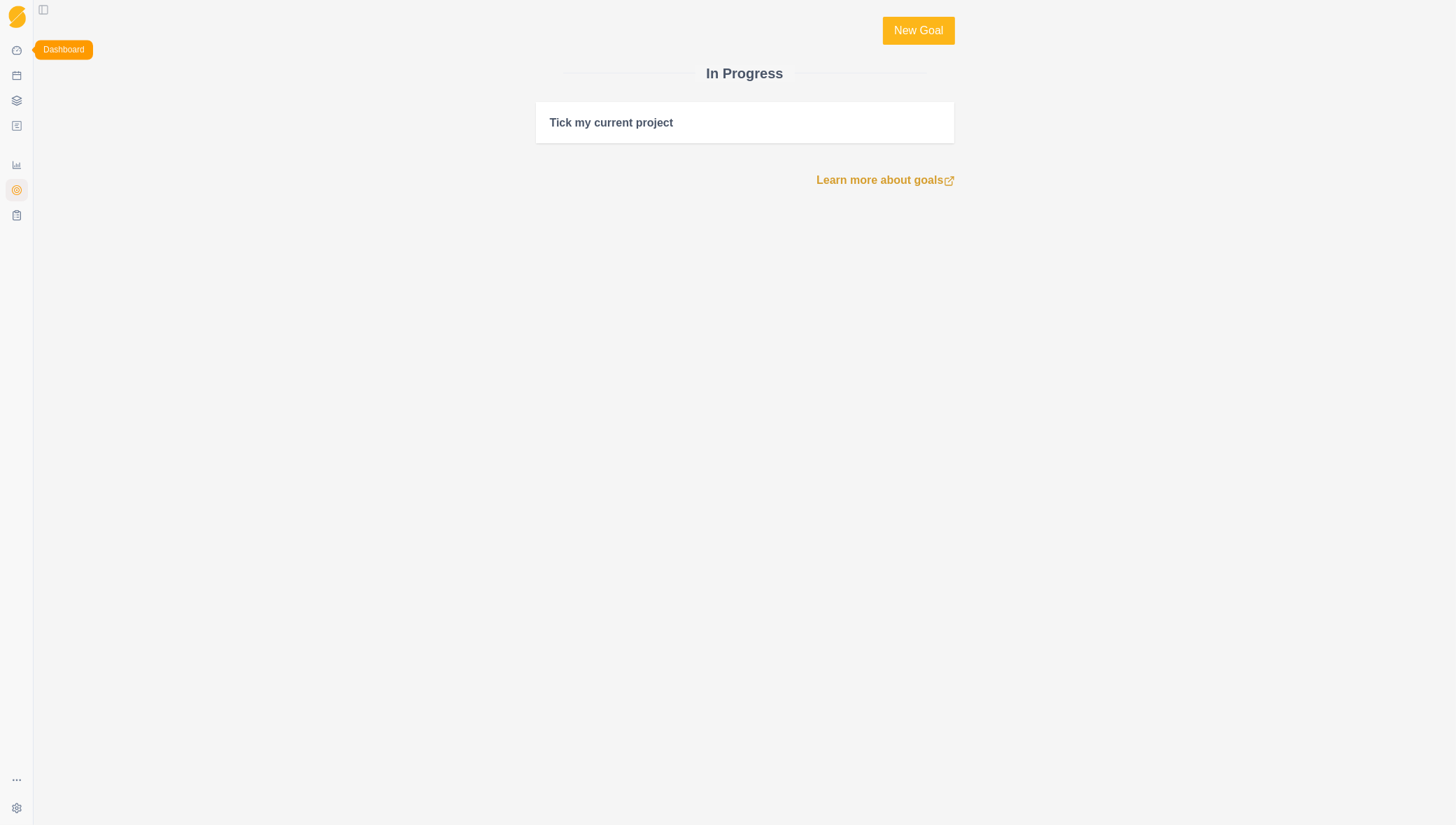
drag, startPoint x: 11, startPoint y: 48, endPoint x: 18, endPoint y: 62, distance: 15.7
click at [11, 48] on icon at bounding box center [16, 50] width 11 height 11
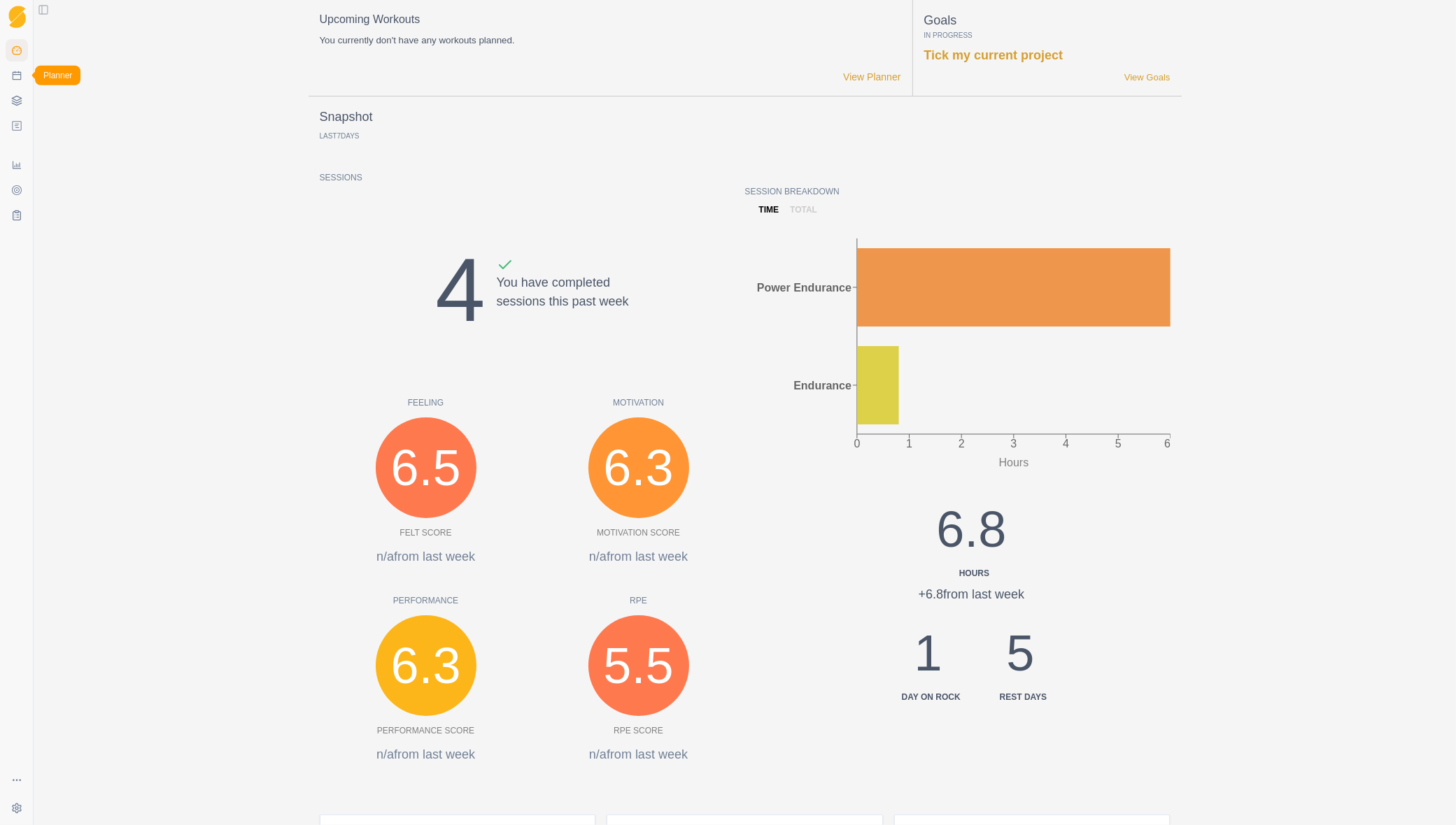
click at [20, 83] on link "Planner" at bounding box center [17, 76] width 22 height 22
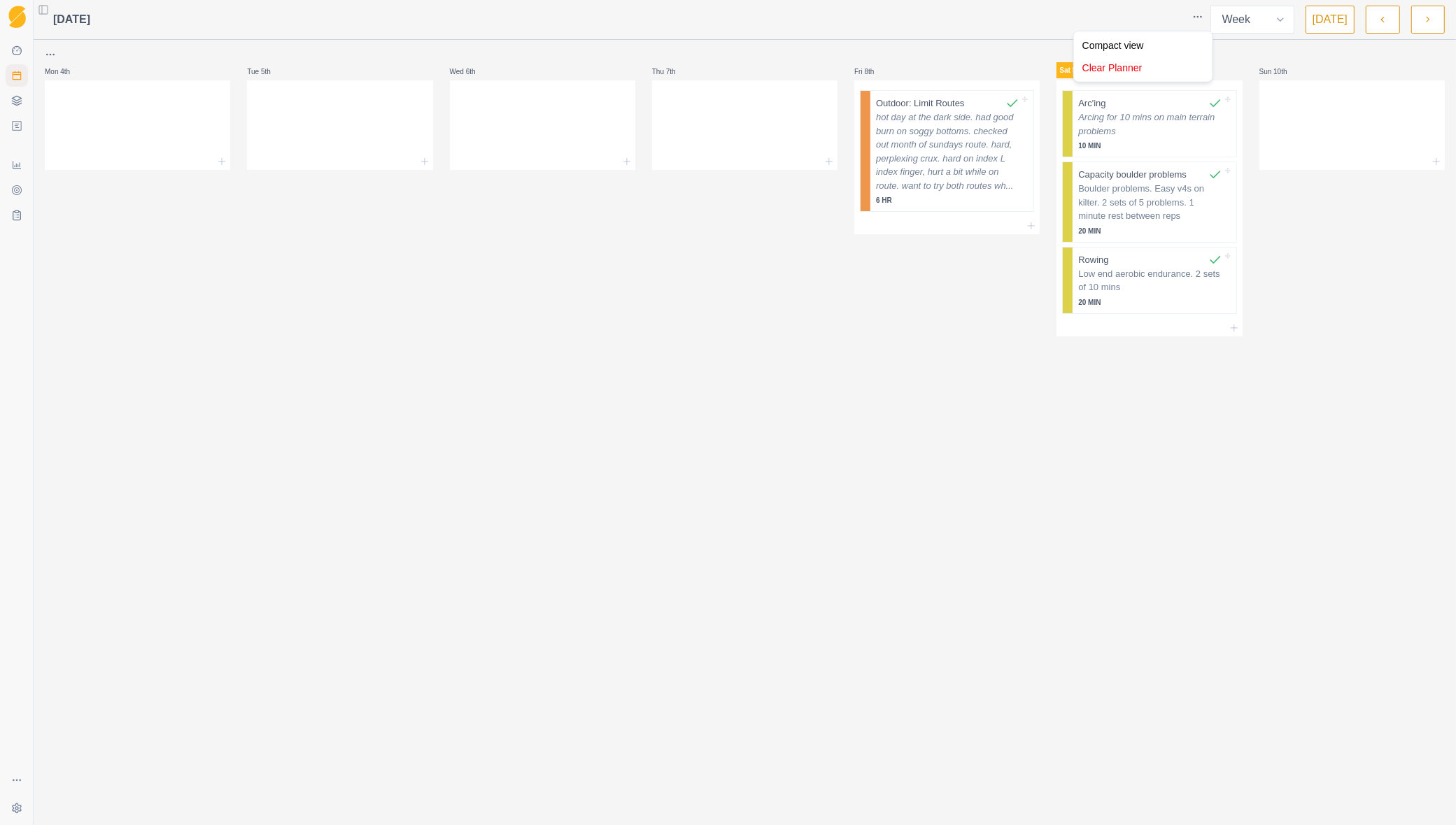
click at [1201, 14] on html "Sequence Dashboard Planner Workouts Plans Performance Metrics Goals Tests Setti…" at bounding box center [728, 412] width 1456 height 825
click at [1198, 18] on html "Sequence Dashboard Planner Workouts Plans Performance Metrics Goals Tests Setti…" at bounding box center [728, 412] width 1456 height 825
click at [1076, 68] on p "Sat 9th" at bounding box center [1077, 70] width 42 height 16
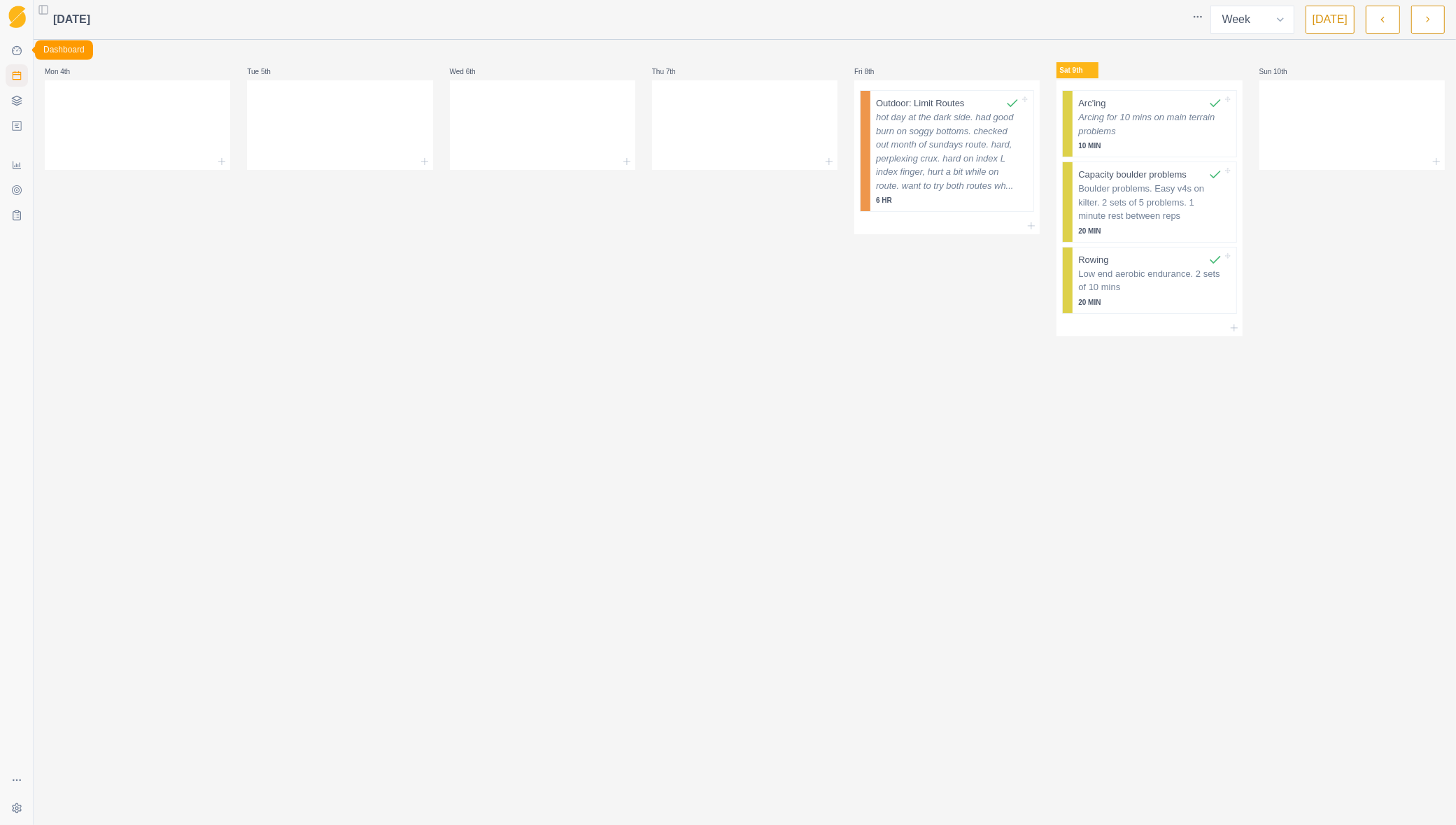
click at [13, 46] on icon at bounding box center [16, 50] width 11 height 11
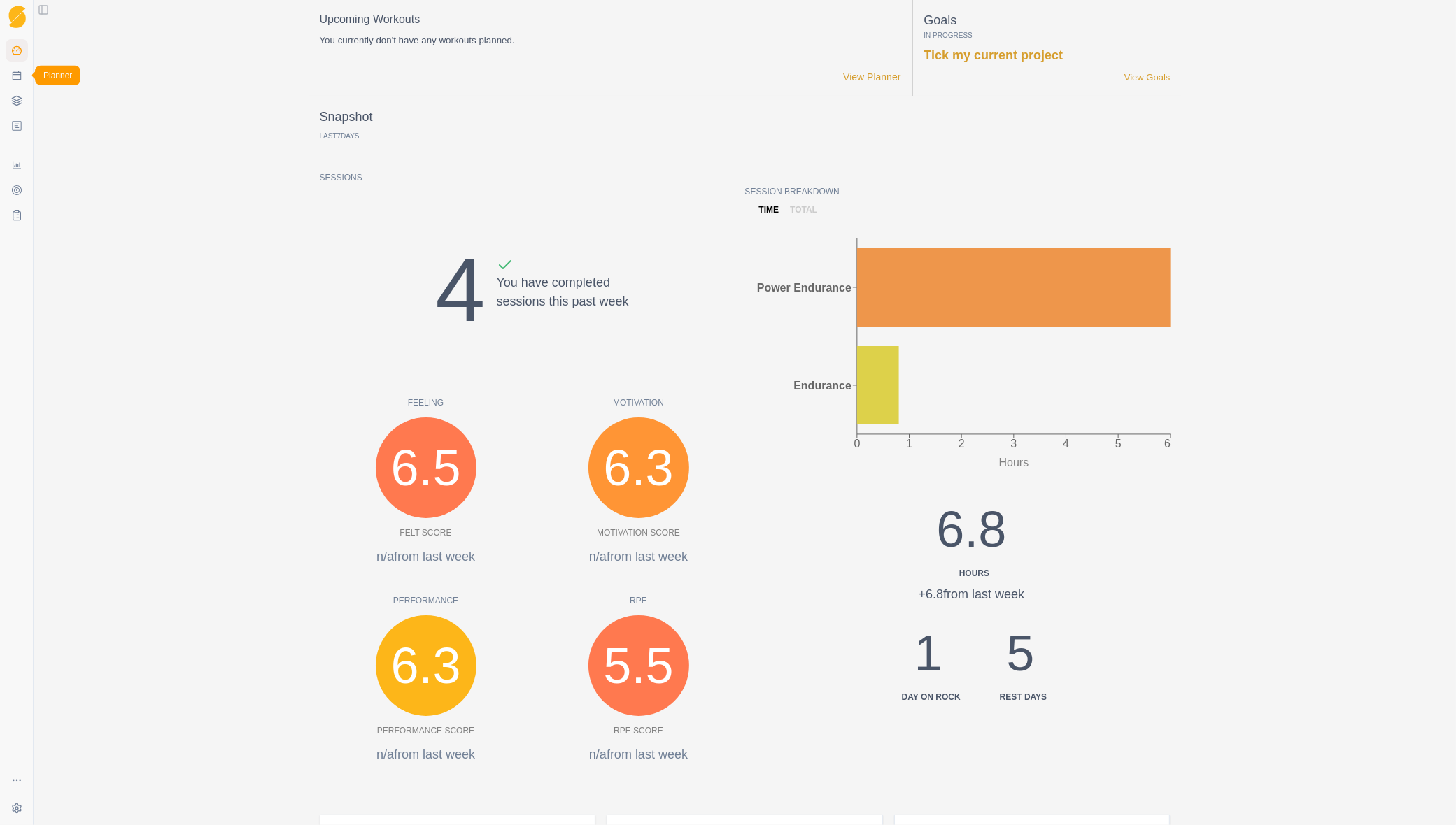
click at [13, 67] on link "Planner" at bounding box center [17, 76] width 22 height 22
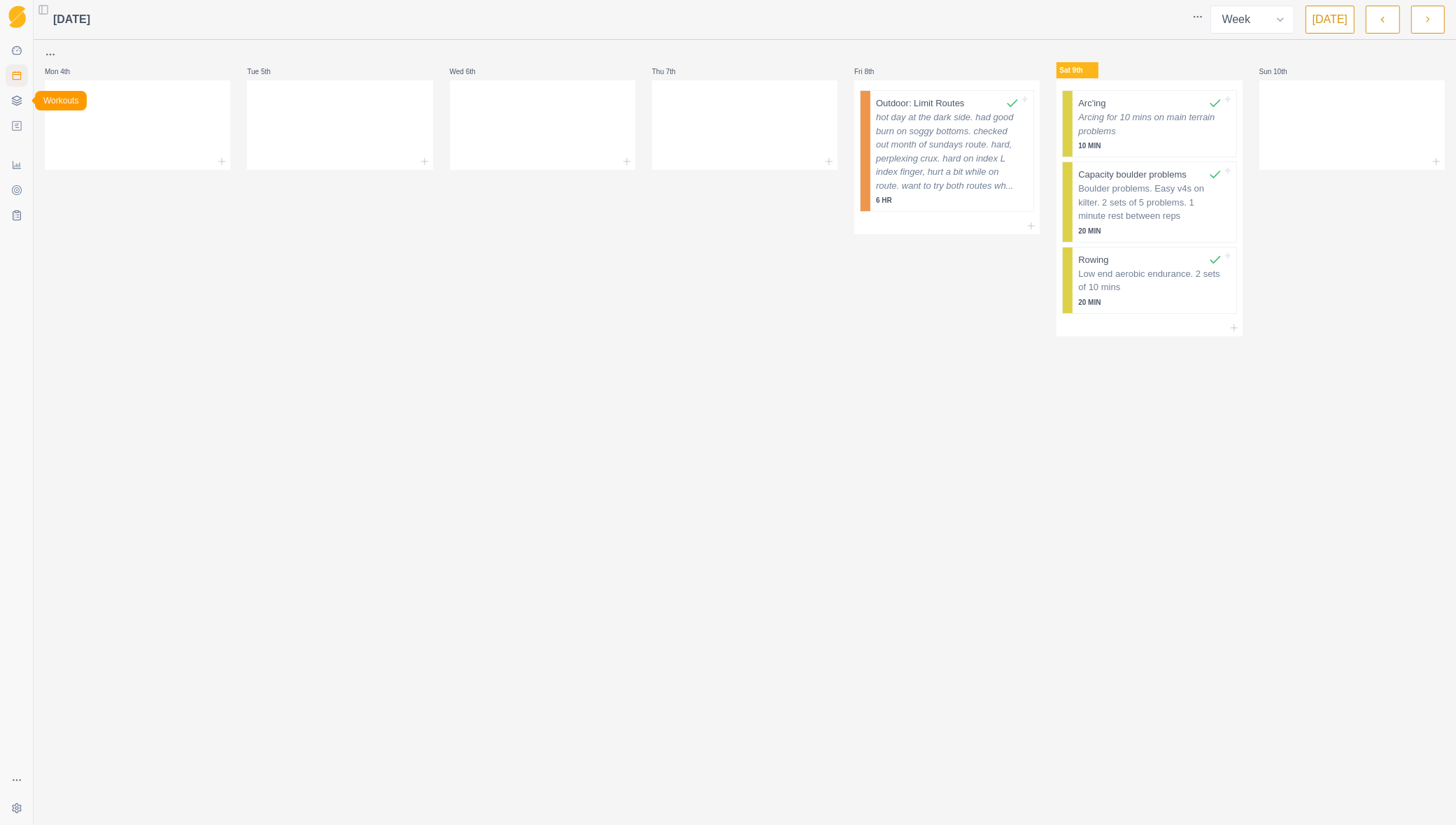
click at [22, 98] on icon at bounding box center [16, 100] width 11 height 11
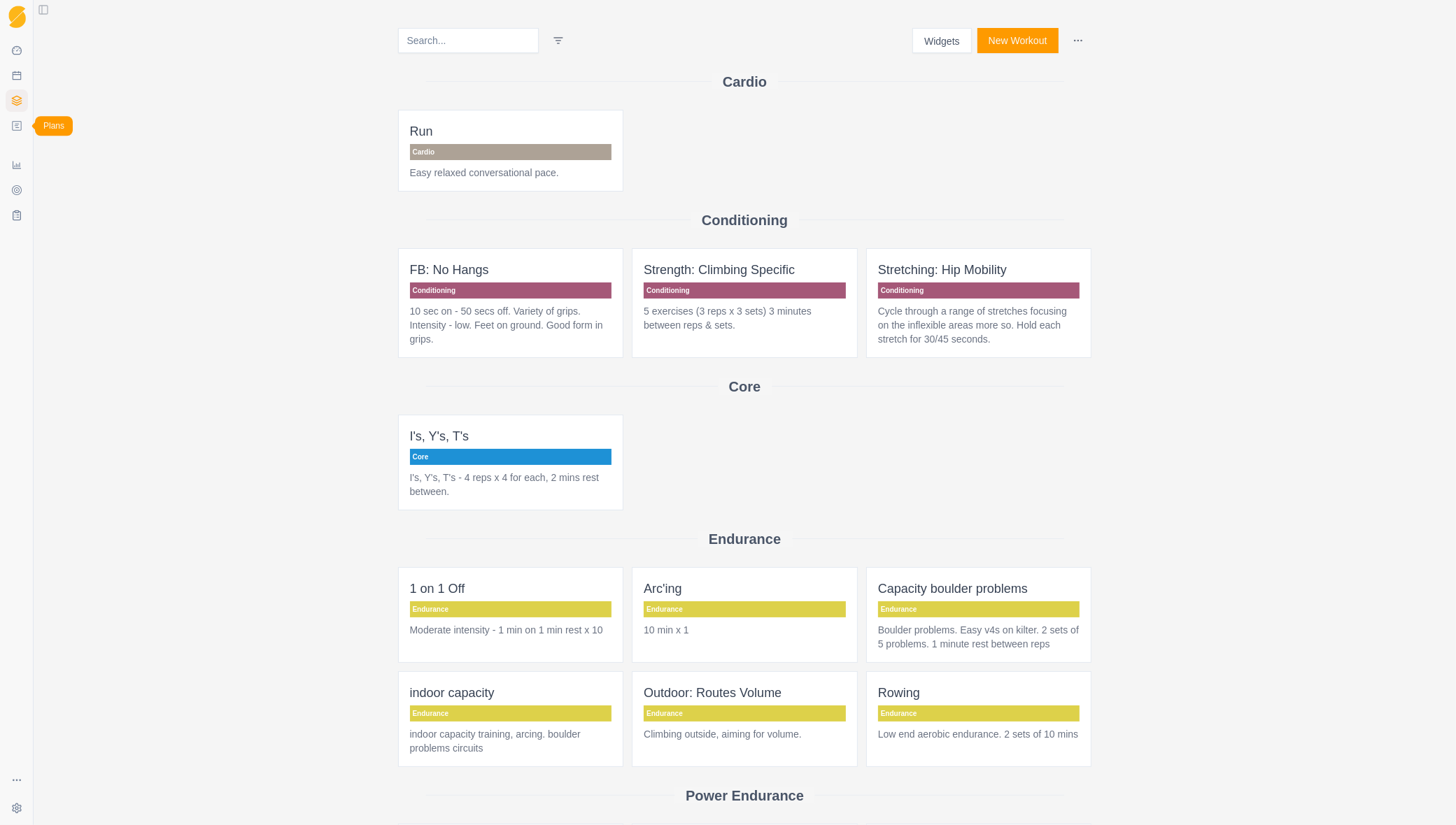
click at [25, 120] on link "Plans" at bounding box center [17, 126] width 22 height 22
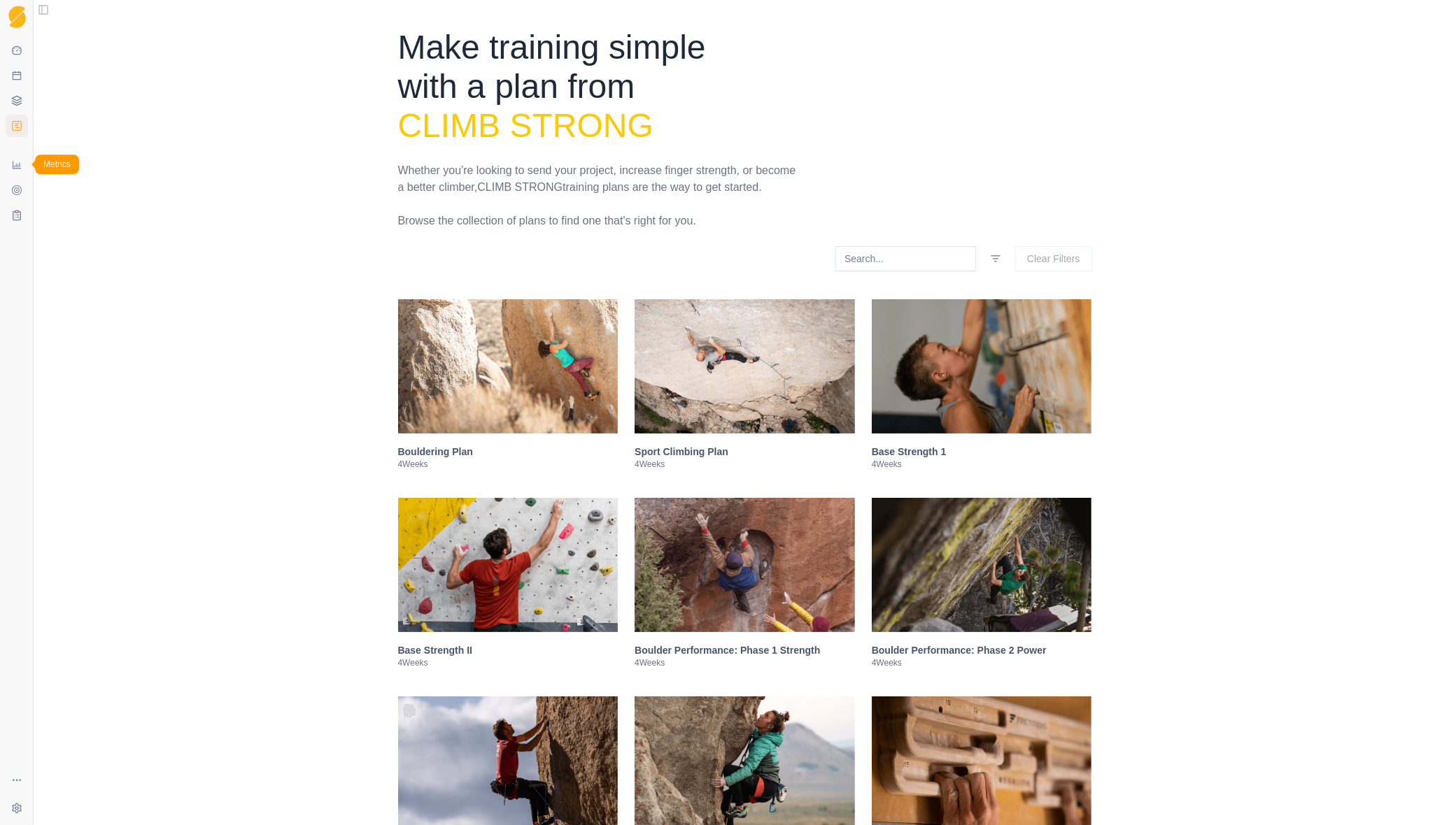
click at [19, 165] on icon at bounding box center [17, 165] width 8 height 8
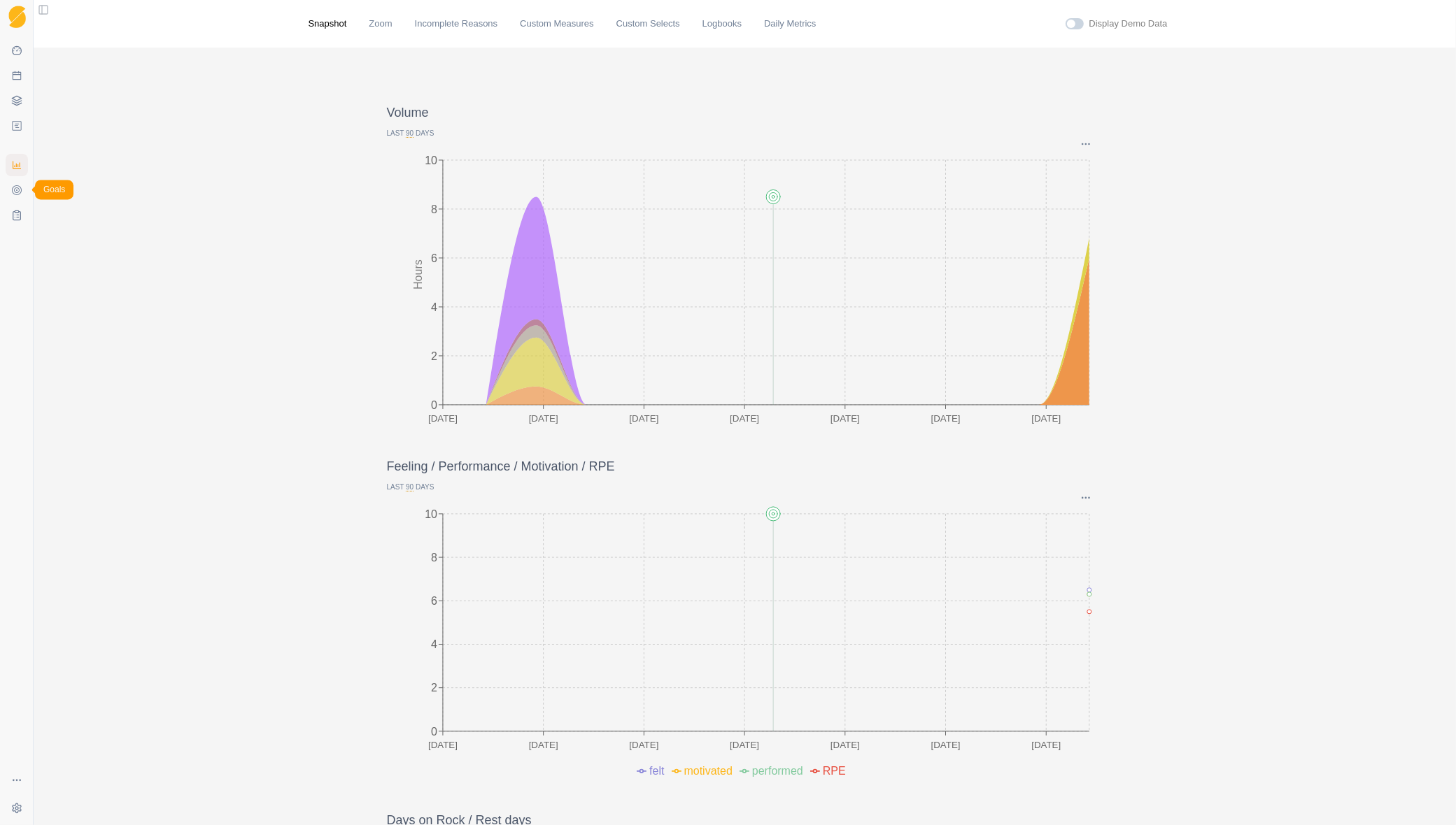
click at [18, 192] on icon at bounding box center [17, 190] width 6 height 6
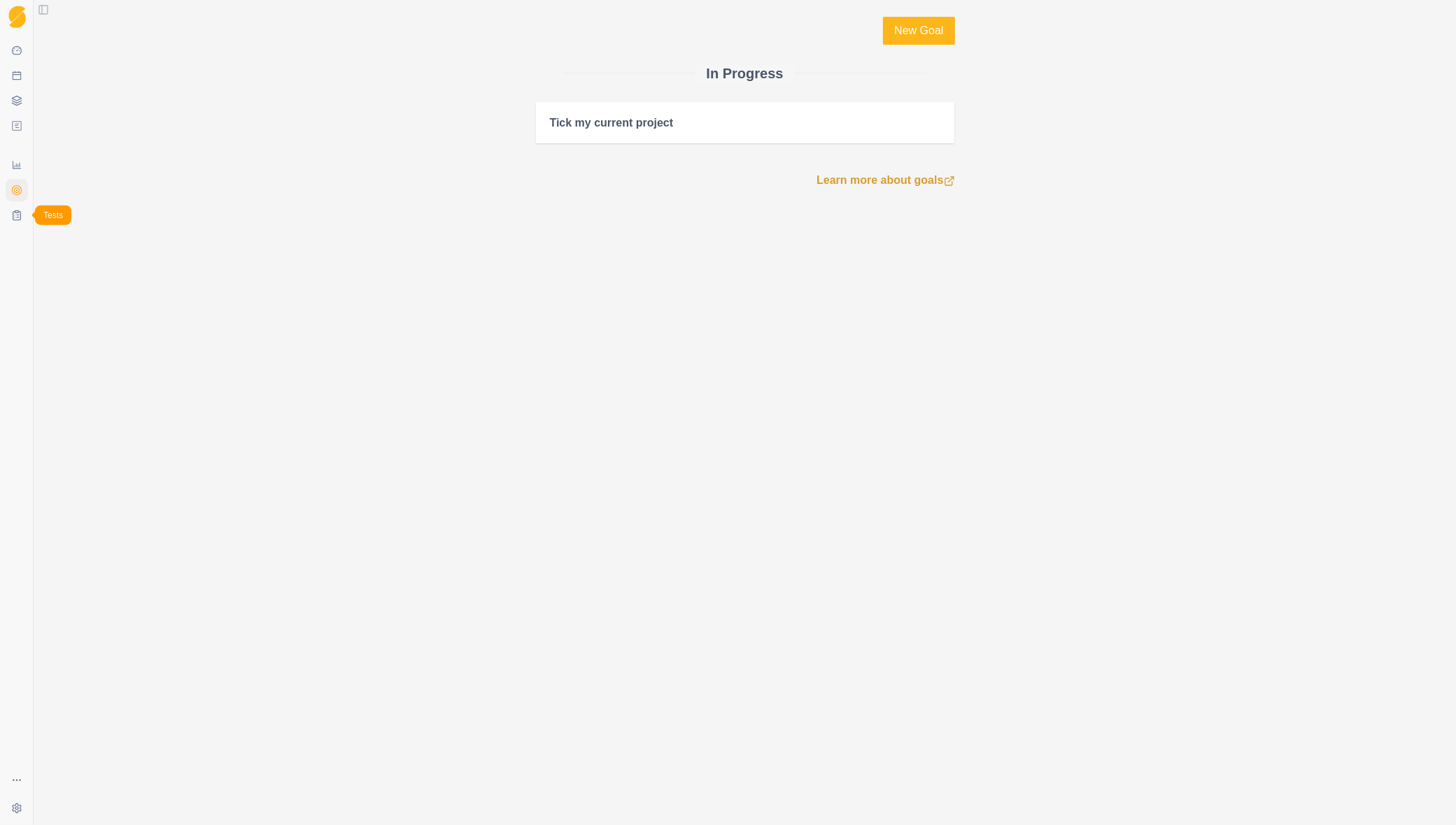
click at [21, 215] on icon at bounding box center [16, 215] width 11 height 11
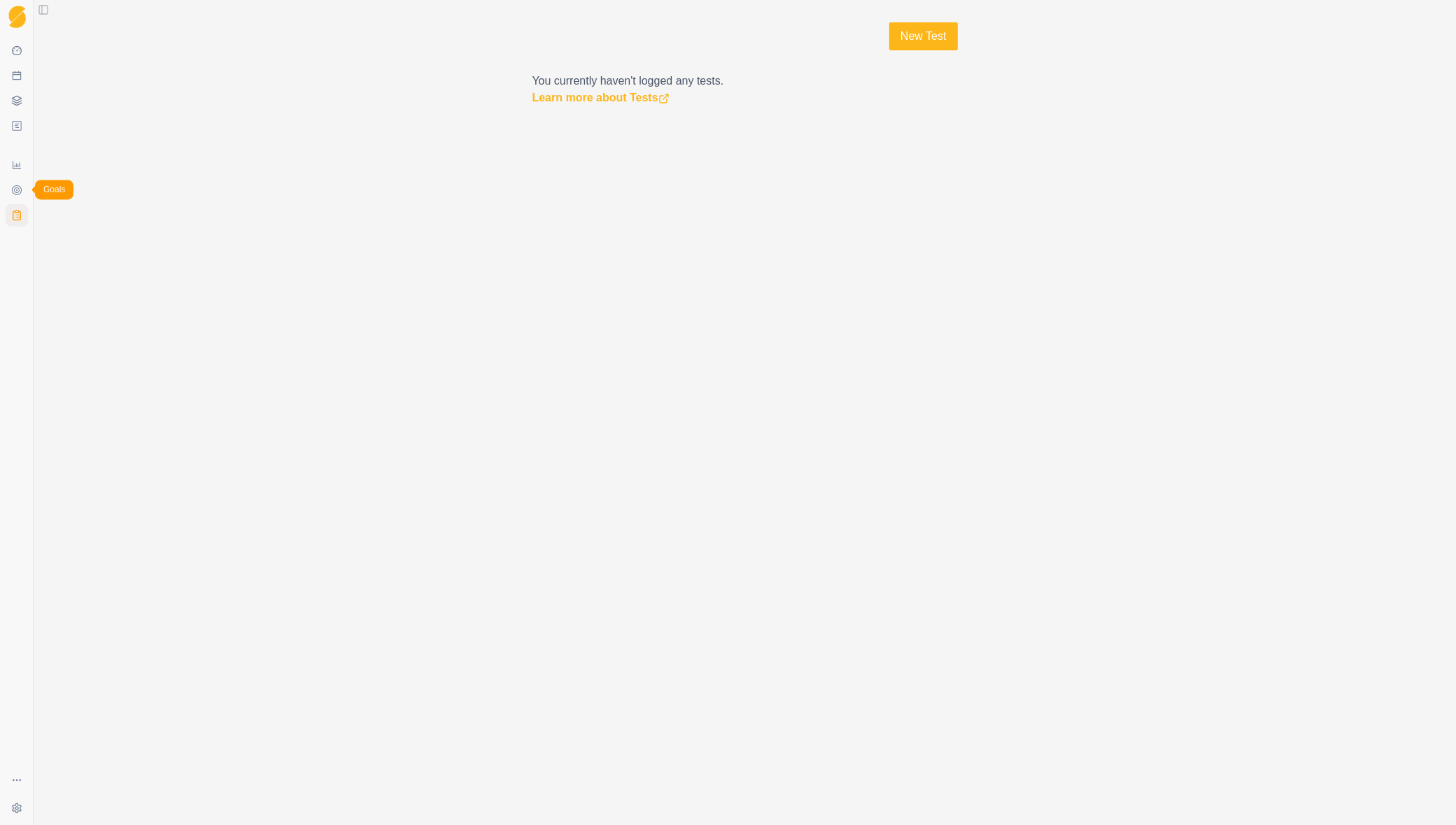
click at [18, 184] on icon at bounding box center [16, 189] width 11 height 11
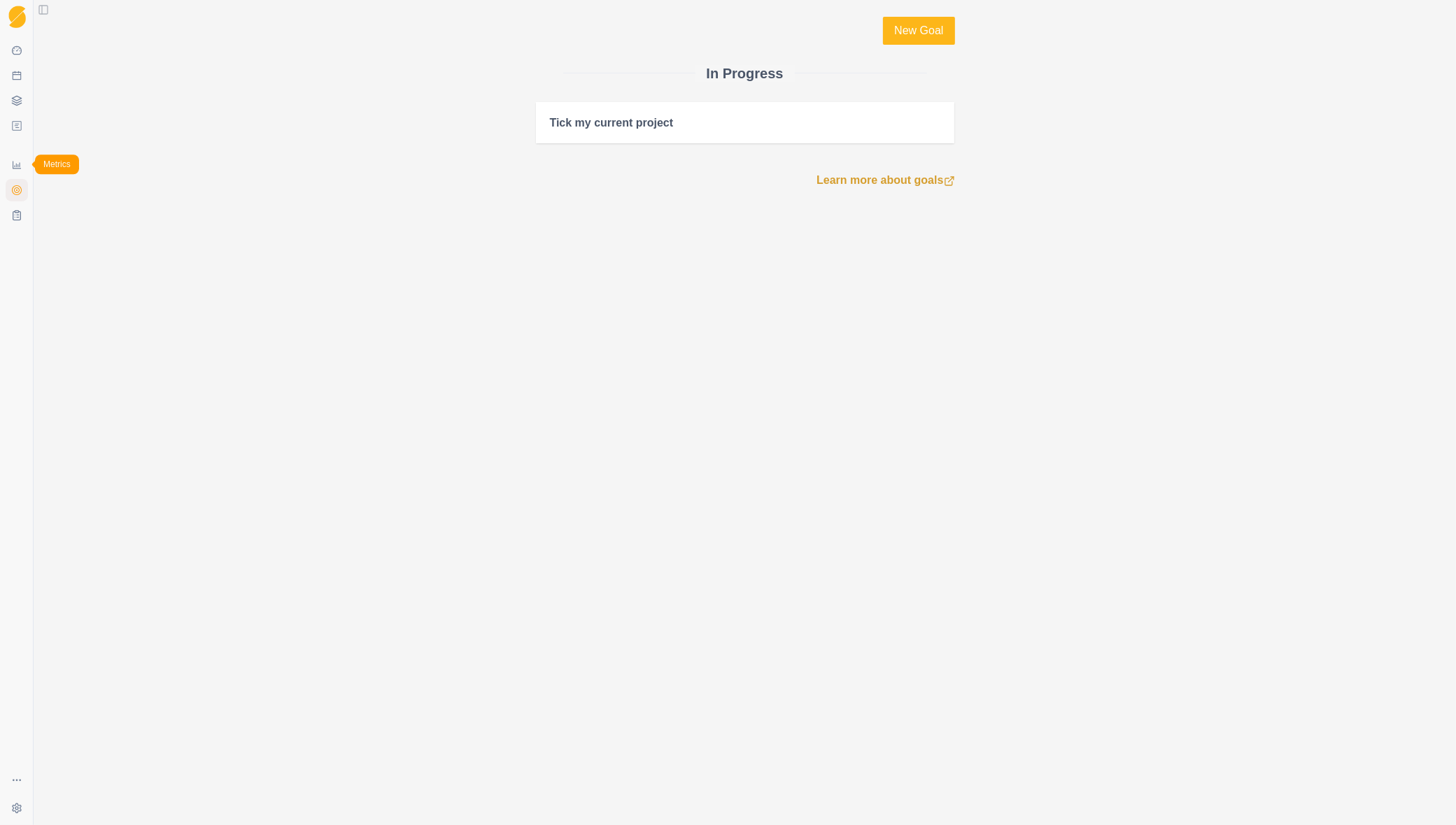
click at [25, 165] on body "Sequence Dashboard Planner Workouts Plans Performance Metrics Goals Tests Setti…" at bounding box center [728, 412] width 1456 height 825
click at [25, 165] on link "Metrics" at bounding box center [17, 164] width 22 height 22
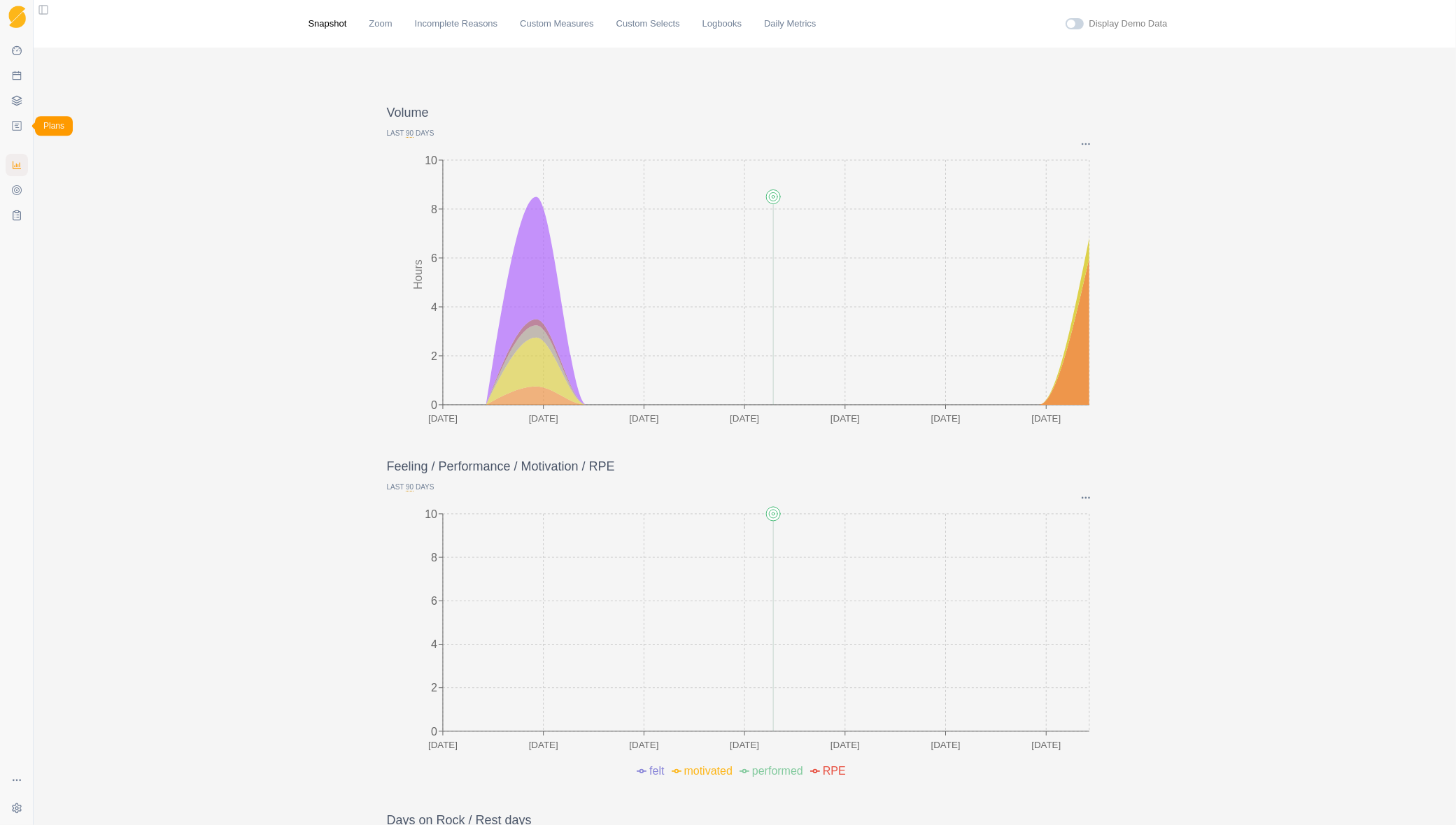
click at [18, 124] on icon at bounding box center [17, 126] width 5 height 4
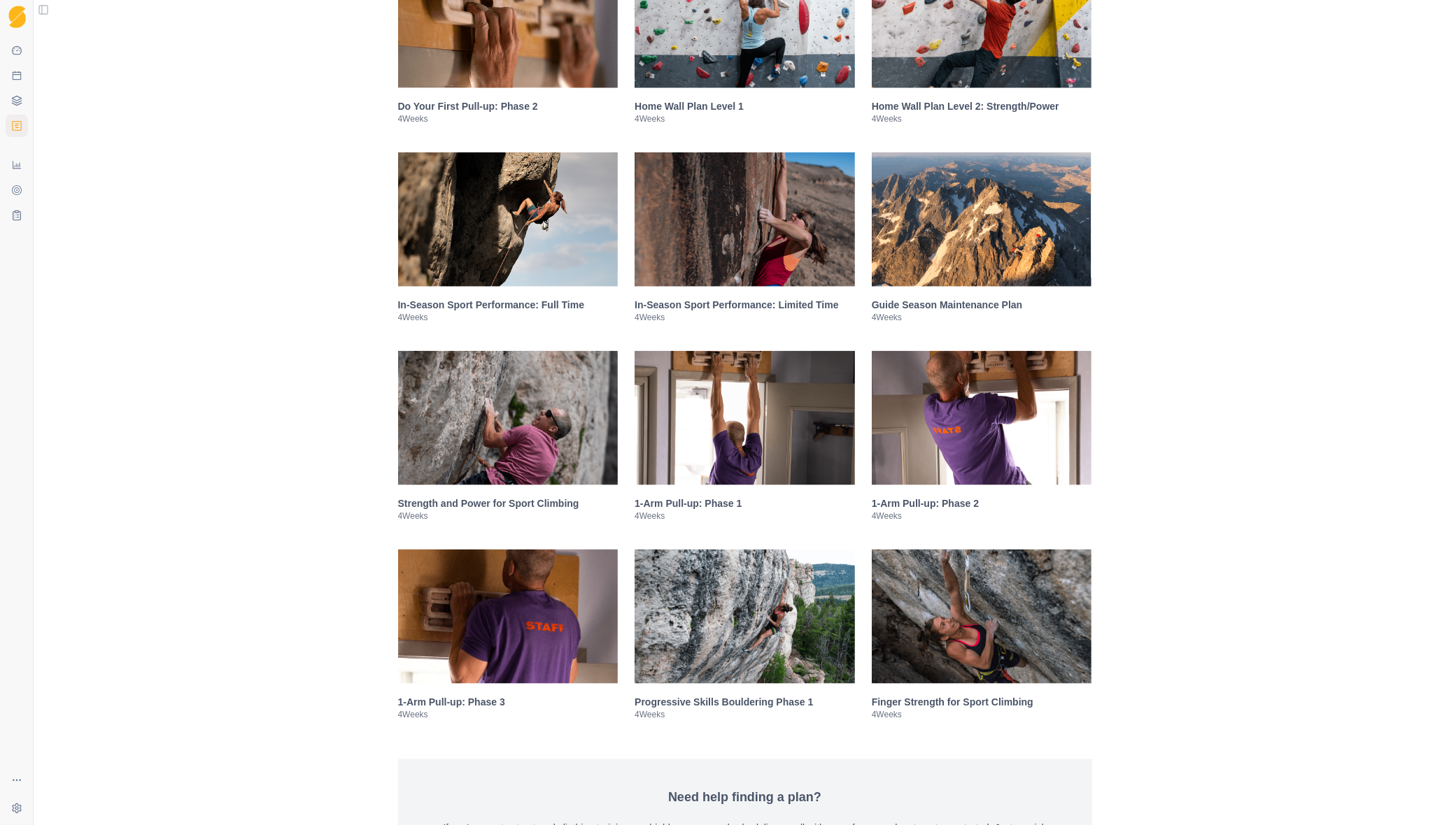
scroll to position [2006, 0]
